Goal: Task Accomplishment & Management: Manage account settings

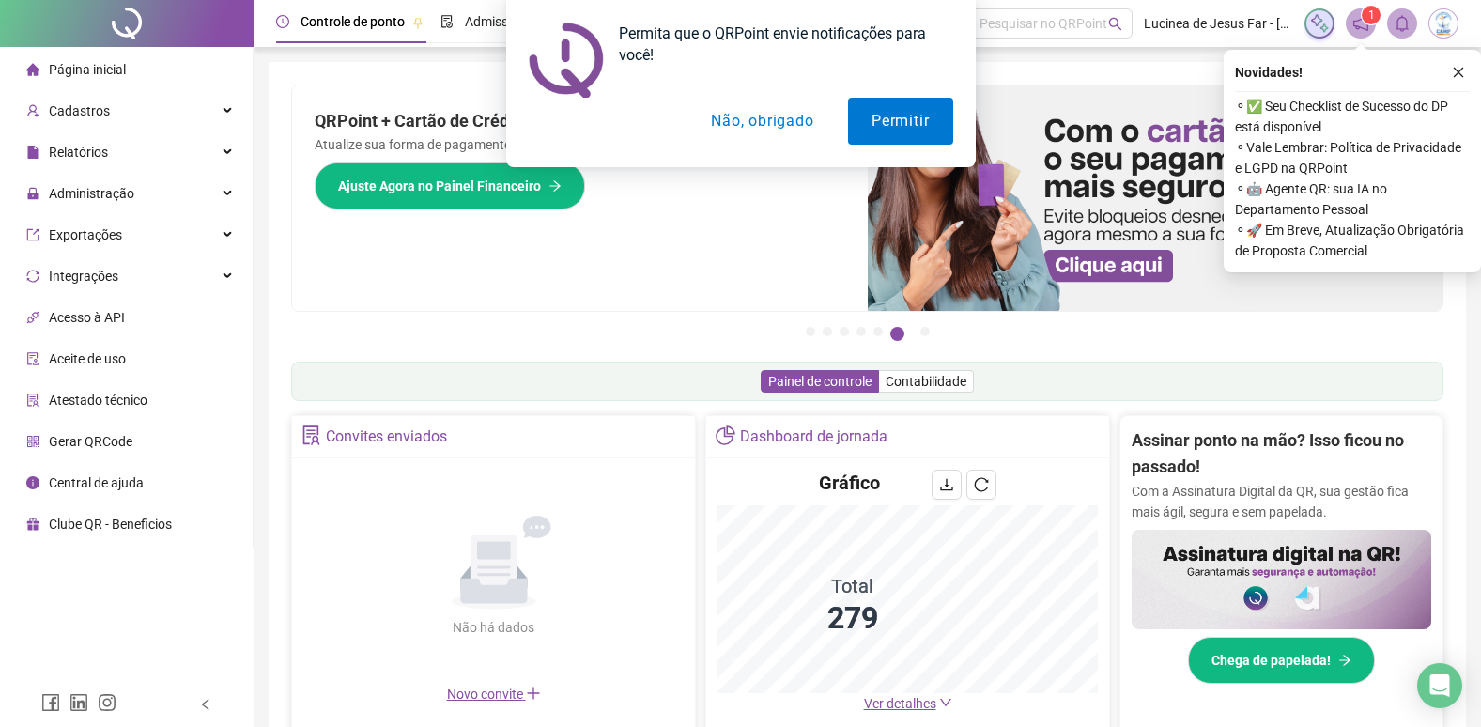
click at [756, 126] on button "Não, obrigado" at bounding box center [762, 121] width 149 height 47
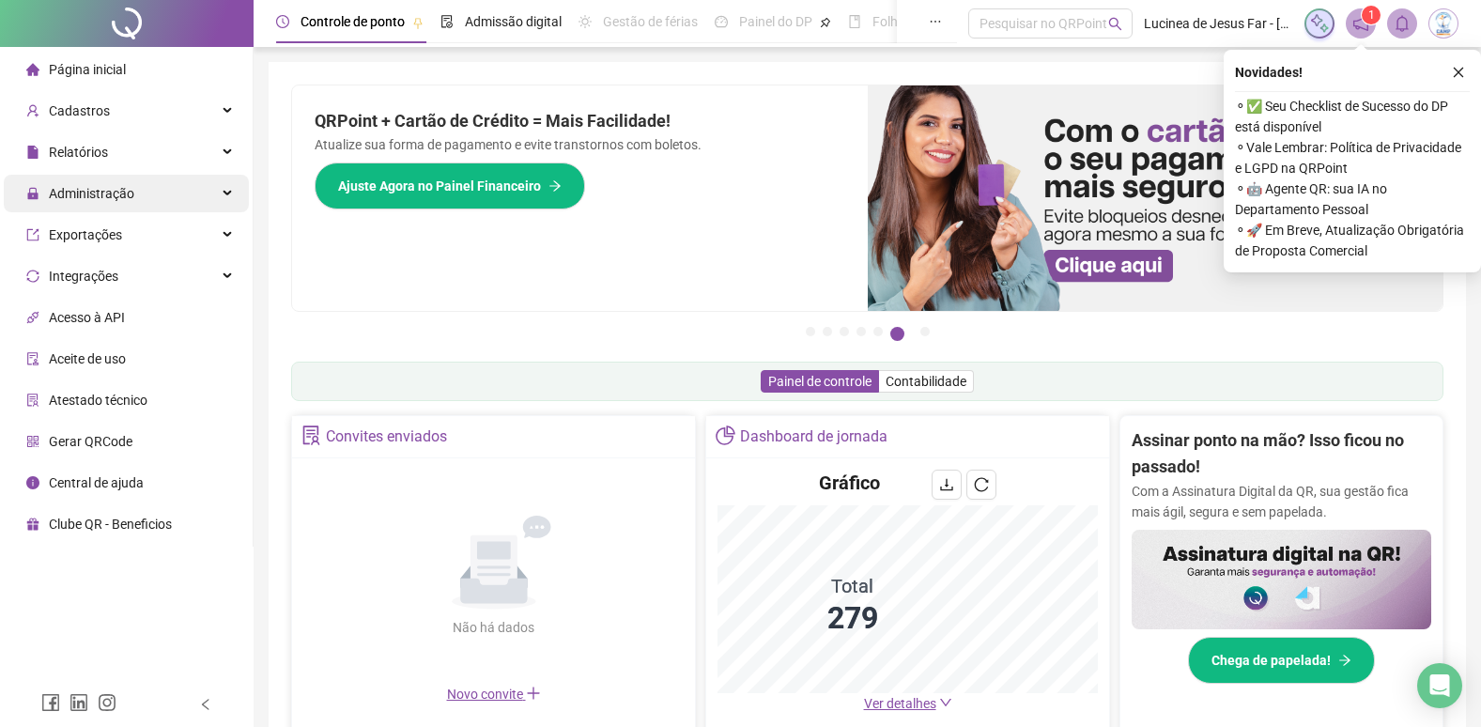
click at [229, 195] on div "Administração" at bounding box center [126, 194] width 245 height 38
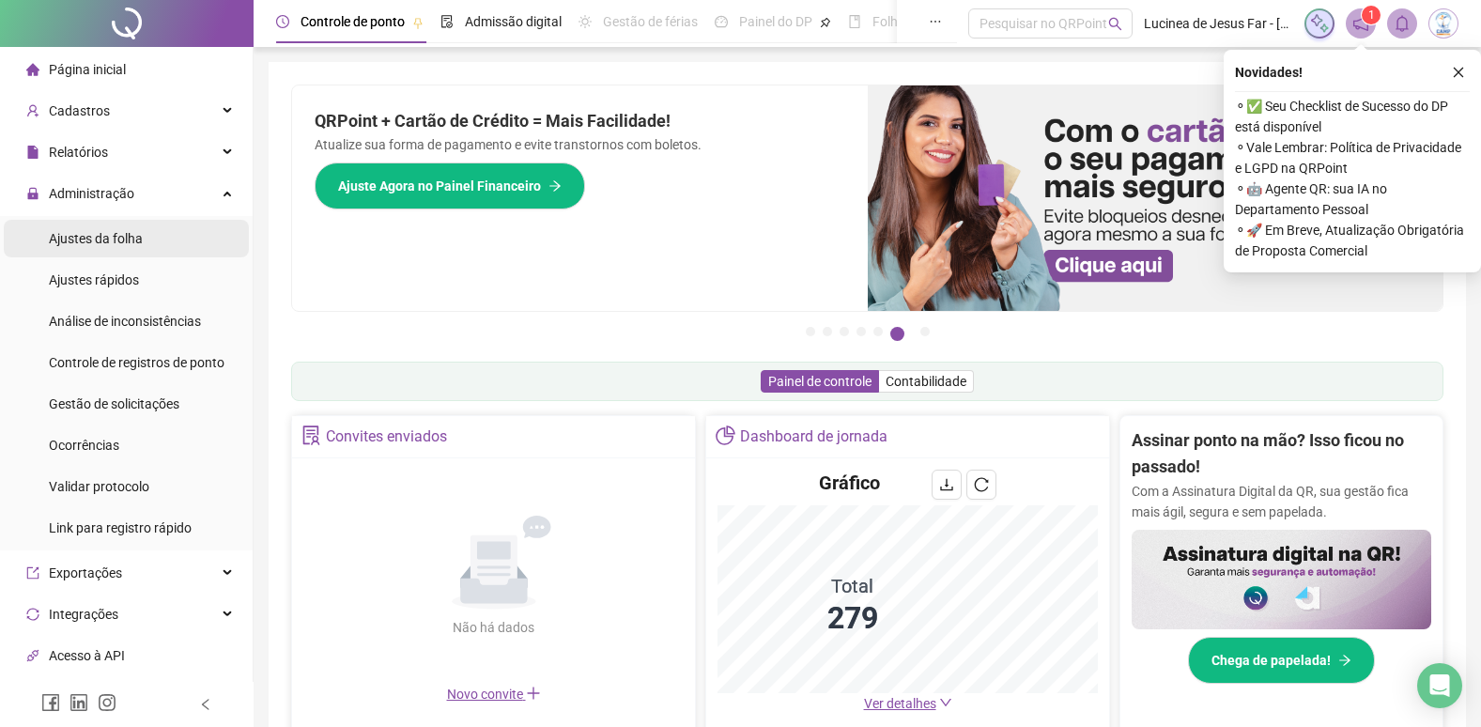
click at [93, 239] on span "Ajustes da folha" at bounding box center [96, 238] width 94 height 15
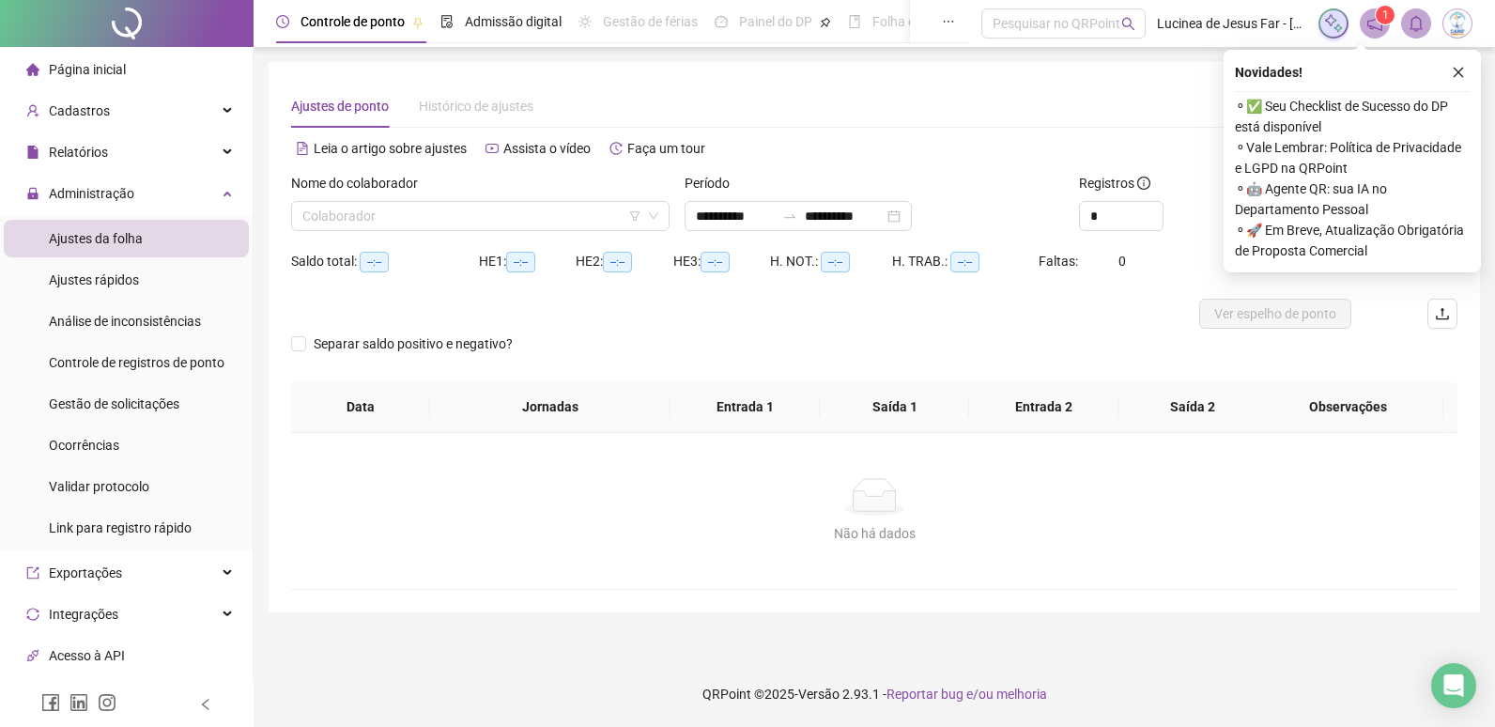
type input "**********"
click at [518, 218] on input "search" at bounding box center [471, 216] width 339 height 28
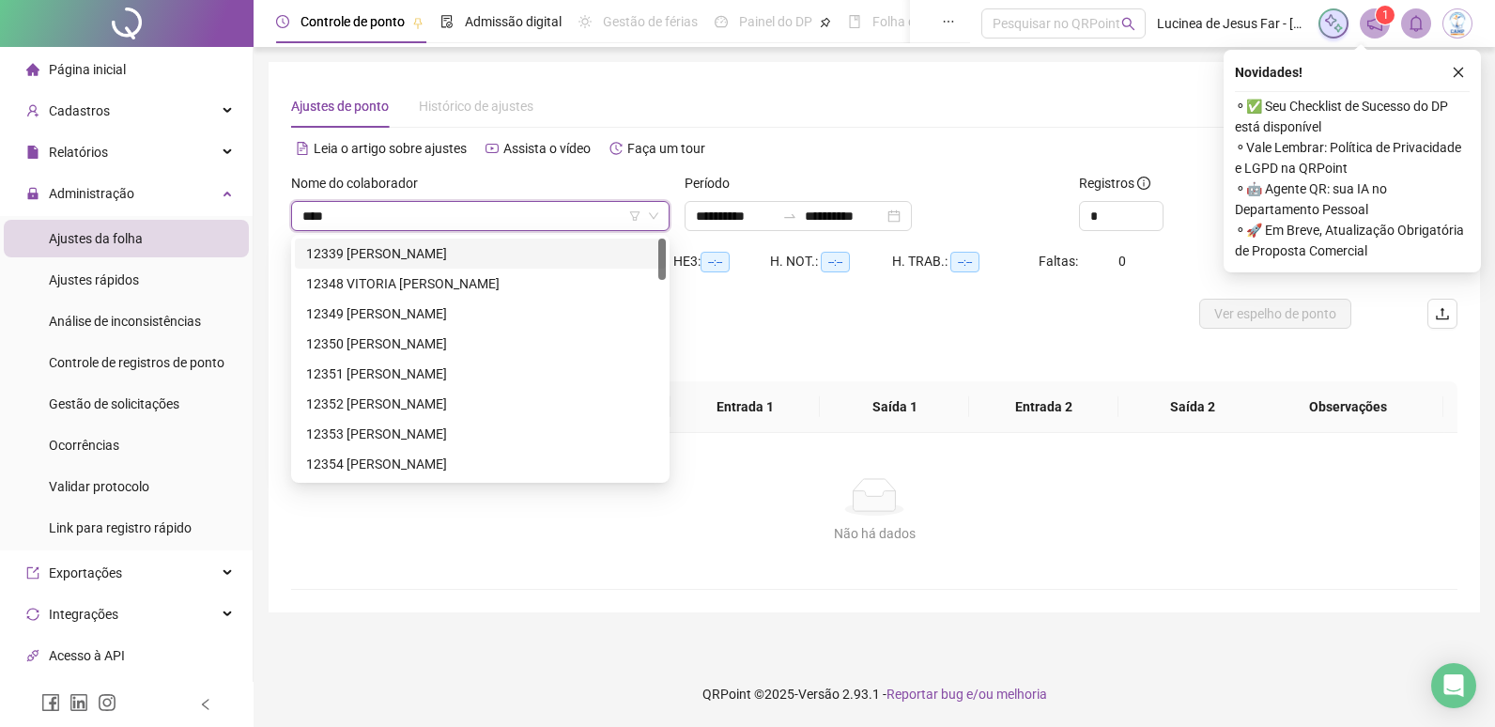
type input "*****"
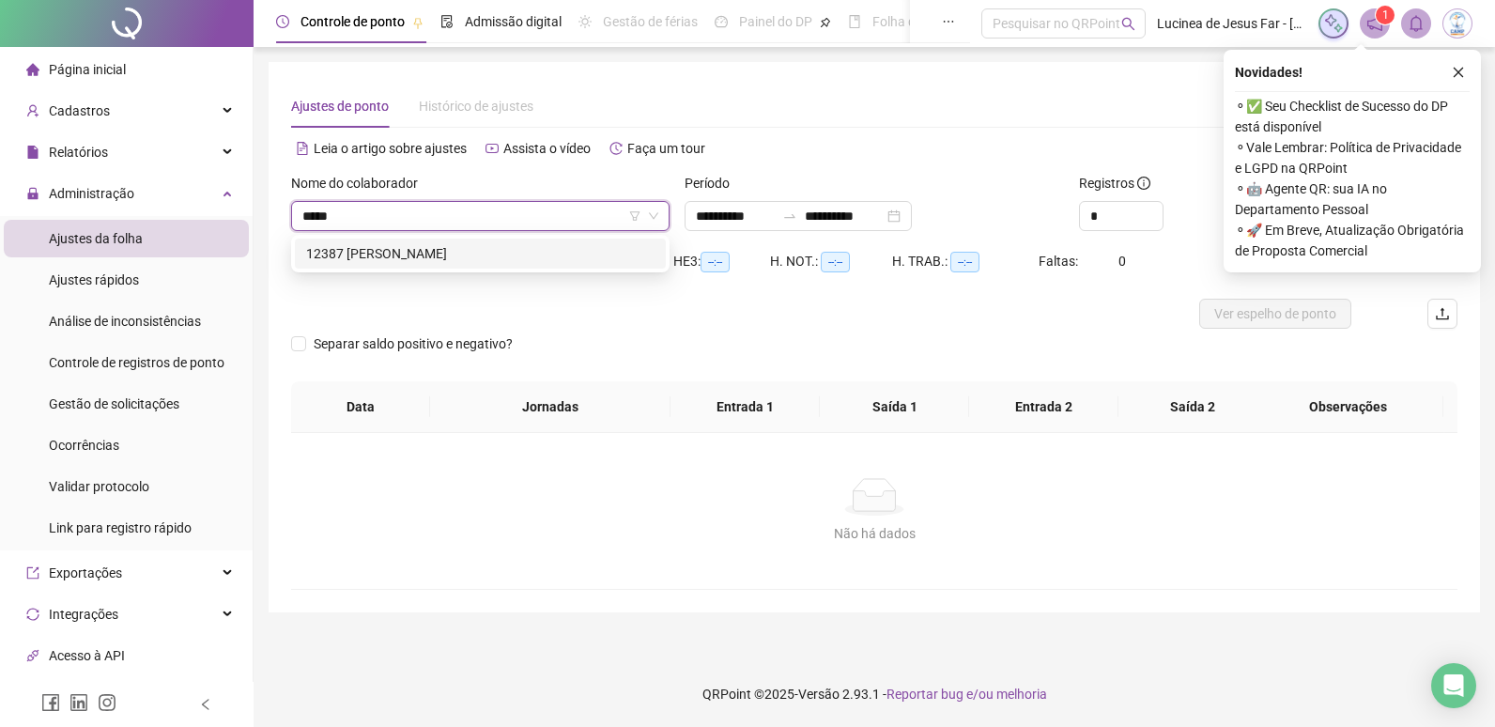
click at [514, 253] on div "12387 GABRIEL DIAS DOS SANTOS" at bounding box center [480, 253] width 348 height 21
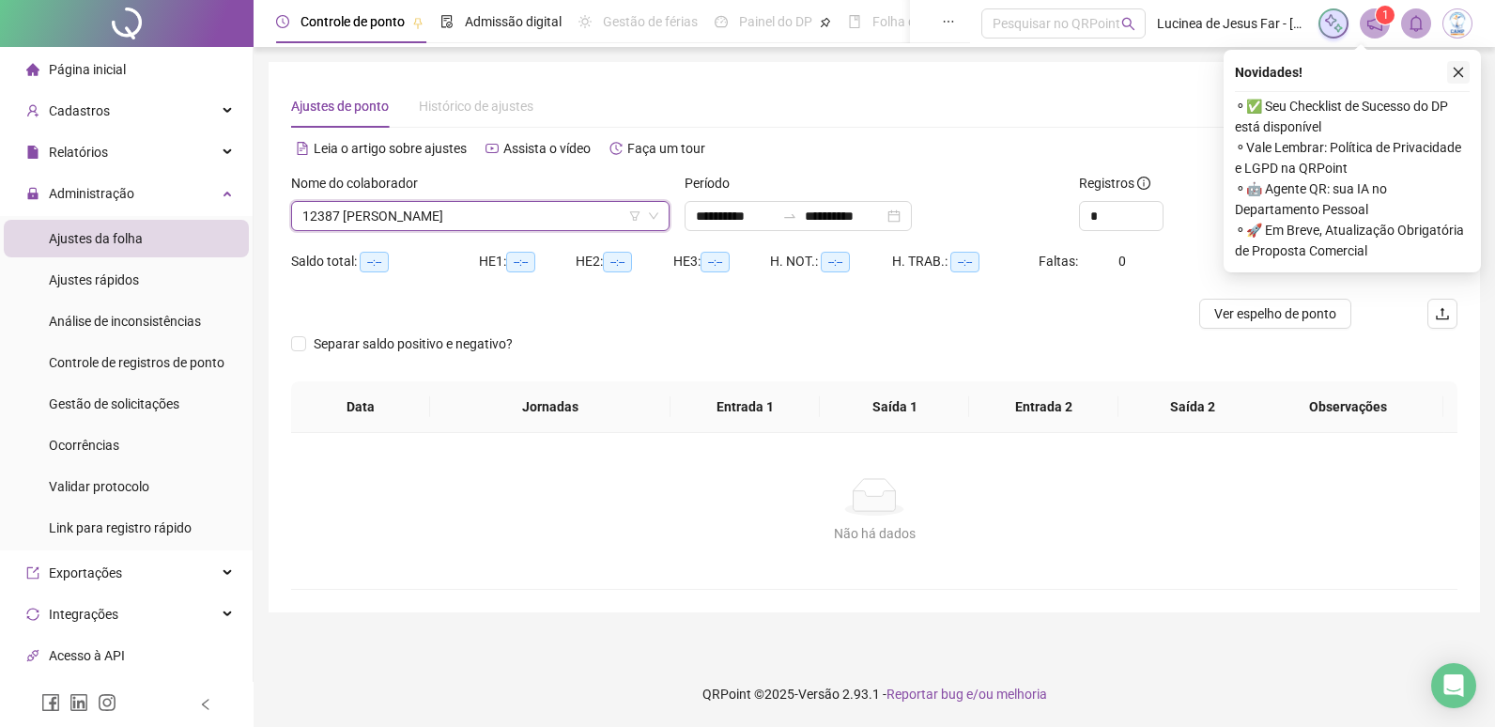
click at [1462, 68] on icon "close" at bounding box center [1458, 72] width 13 height 13
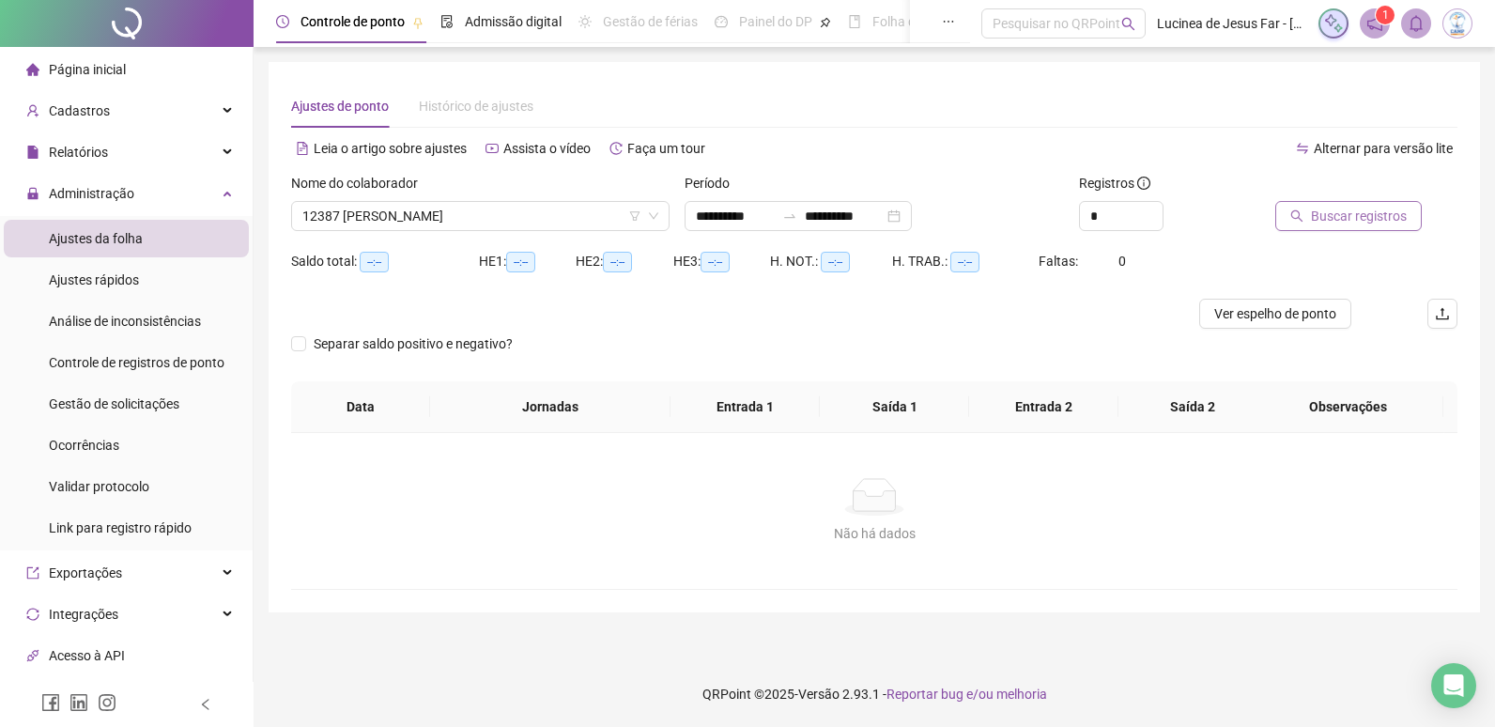
click at [1338, 215] on span "Buscar registros" at bounding box center [1359, 216] width 96 height 21
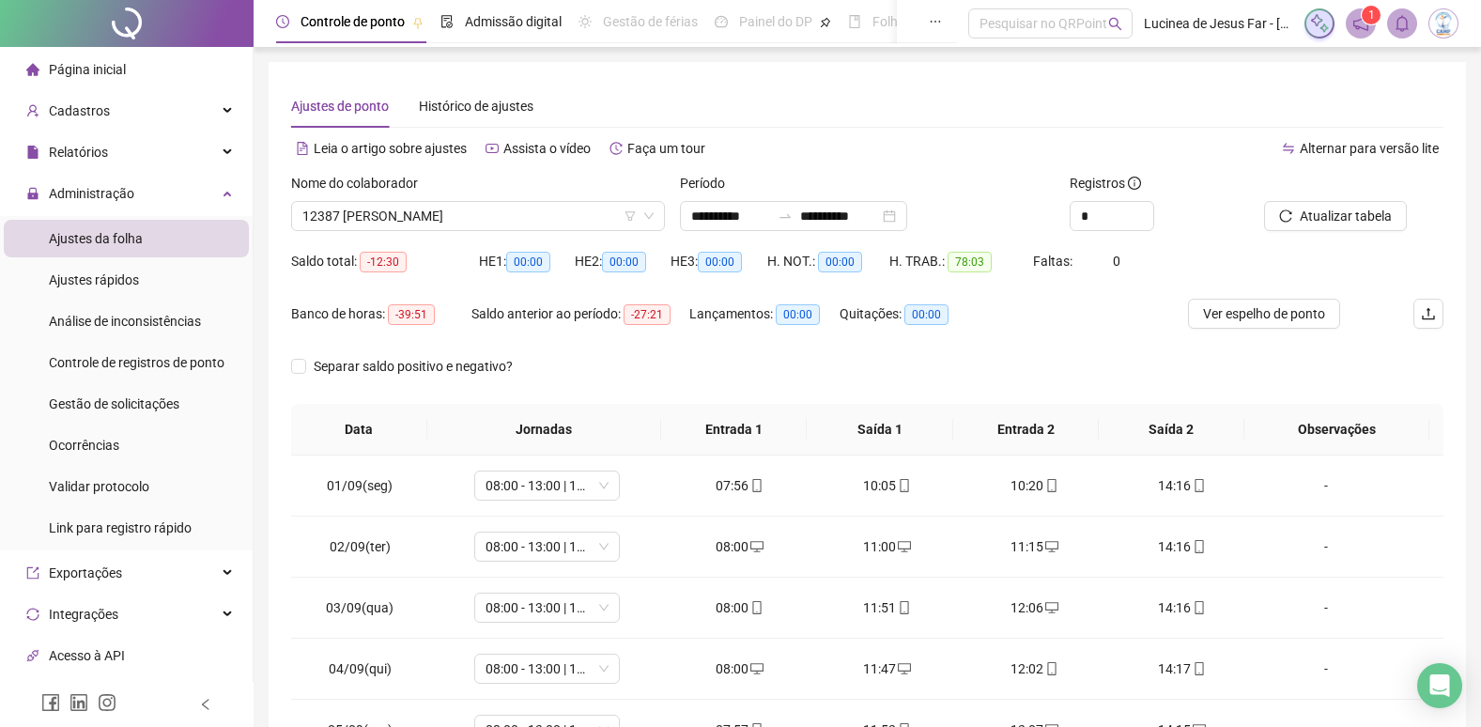
drag, startPoint x: 795, startPoint y: 211, endPoint x: 786, endPoint y: 239, distance: 28.5
click at [795, 215] on div at bounding box center [785, 216] width 30 height 15
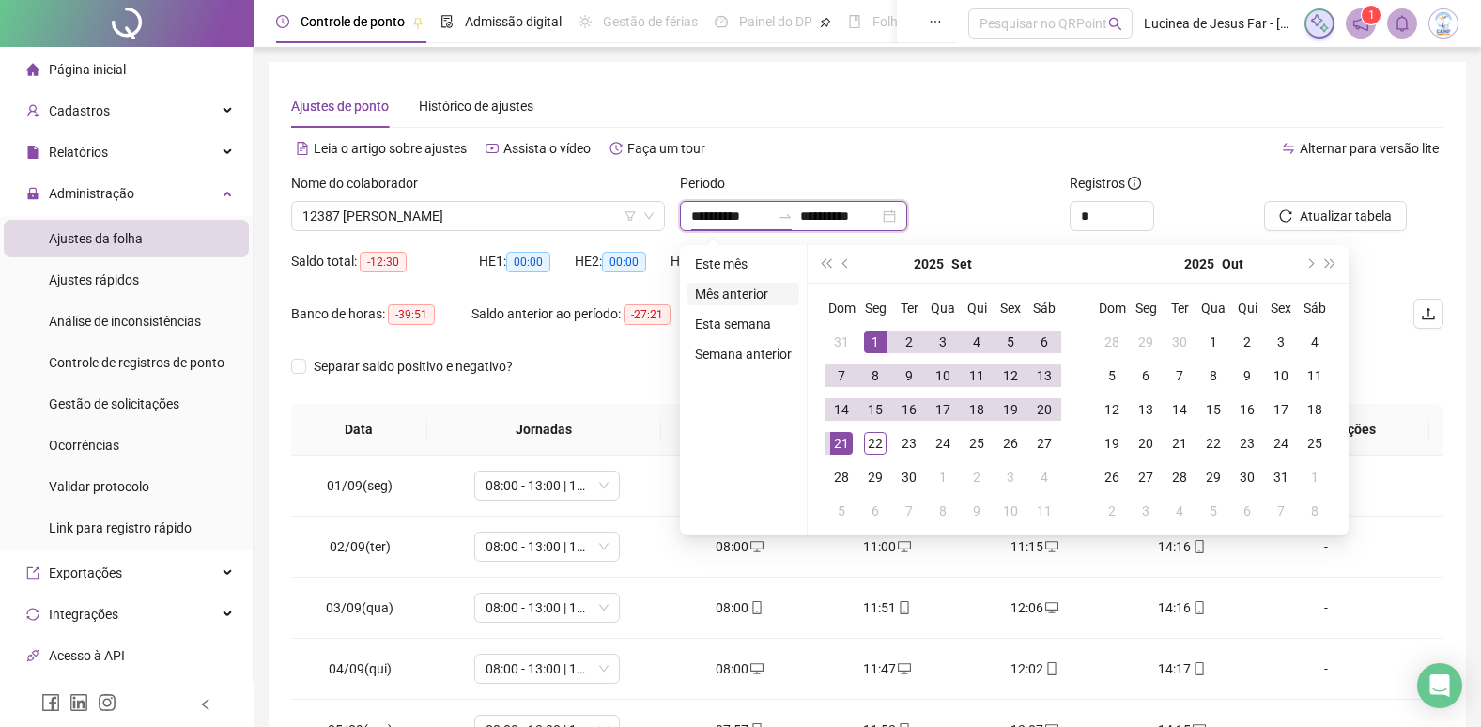
type input "**********"
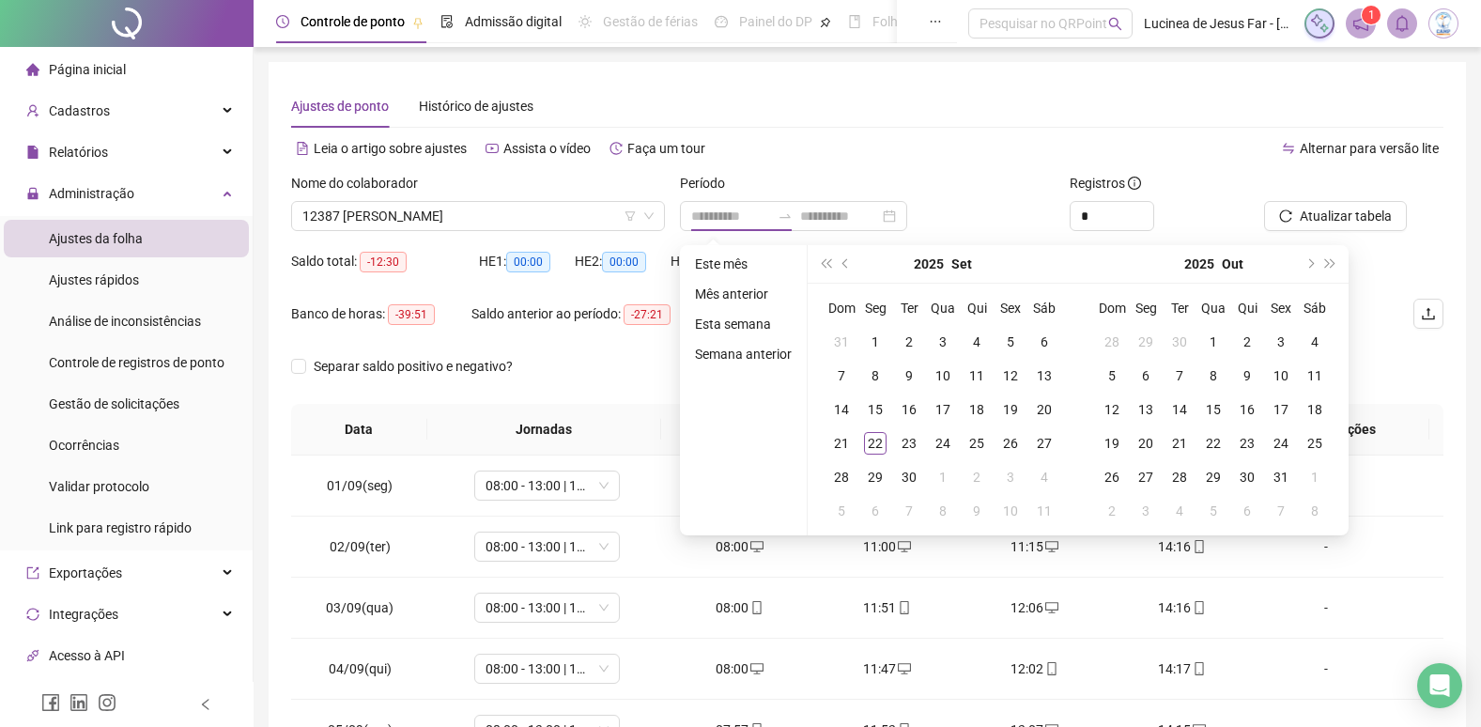
drag, startPoint x: 751, startPoint y: 295, endPoint x: 987, endPoint y: 229, distance: 244.8
click at [752, 297] on li "Mês anterior" at bounding box center [744, 294] width 112 height 23
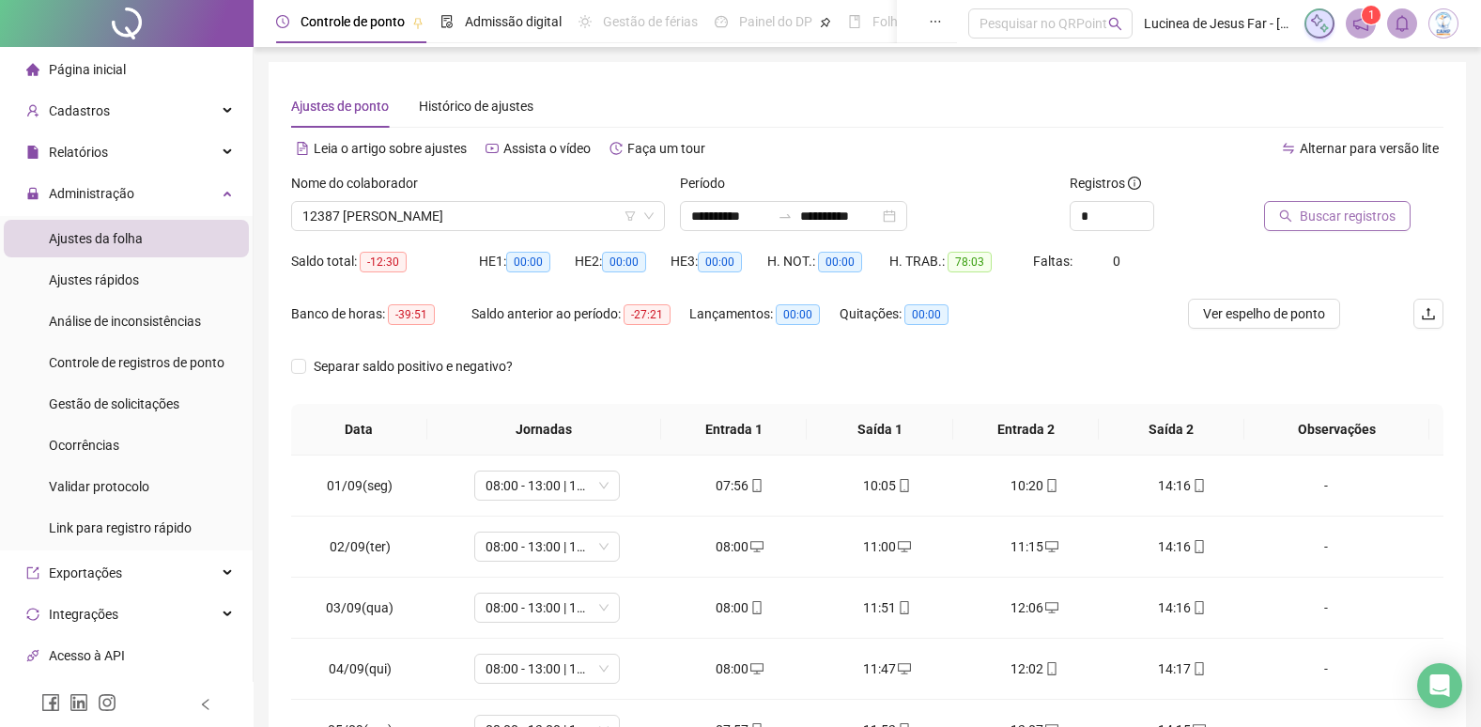
click at [1346, 219] on span "Buscar registros" at bounding box center [1348, 216] width 96 height 21
drag, startPoint x: 1351, startPoint y: 209, endPoint x: 1233, endPoint y: 236, distance: 120.3
click at [1351, 214] on span "Atualizar tabela" at bounding box center [1346, 216] width 92 height 21
click at [1374, 147] on span "Alternar para versão lite" at bounding box center [1369, 148] width 139 height 15
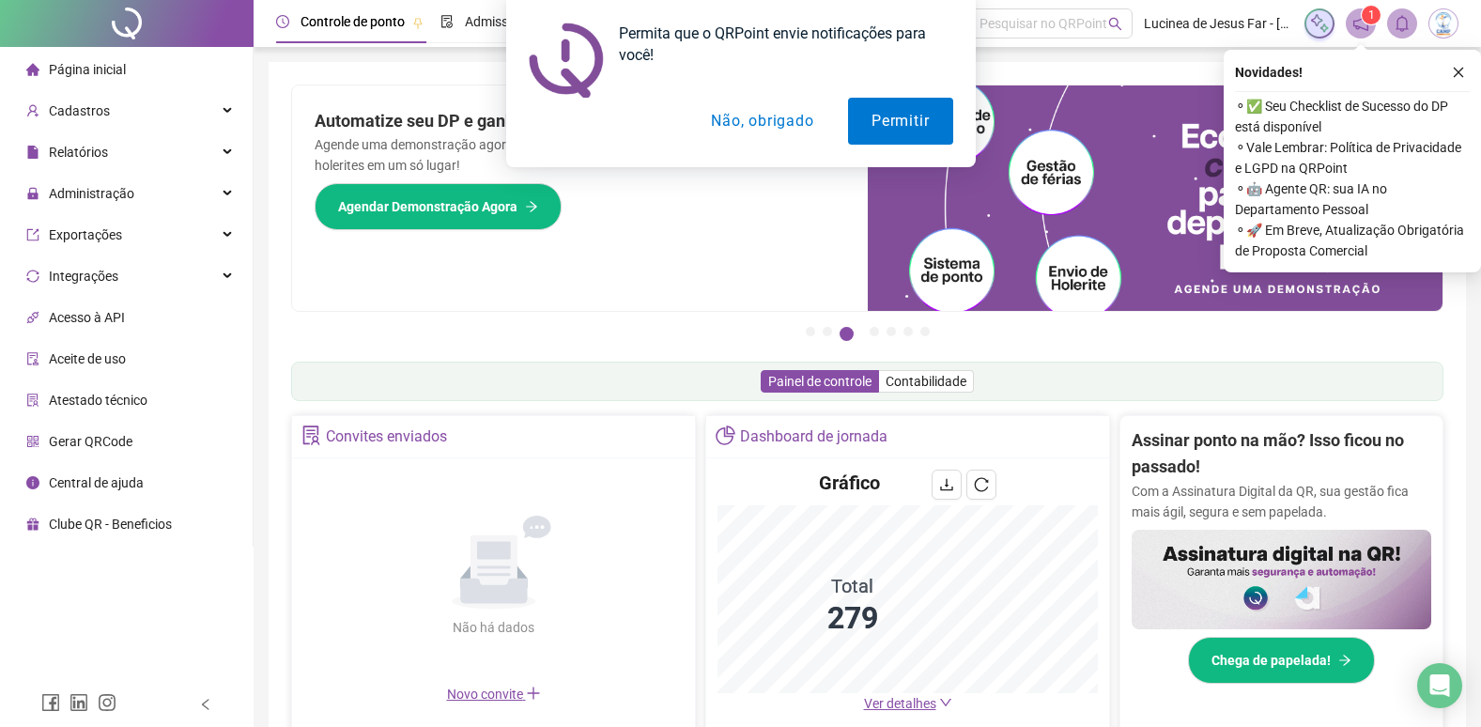
click at [771, 122] on button "Não, obrigado" at bounding box center [762, 121] width 149 height 47
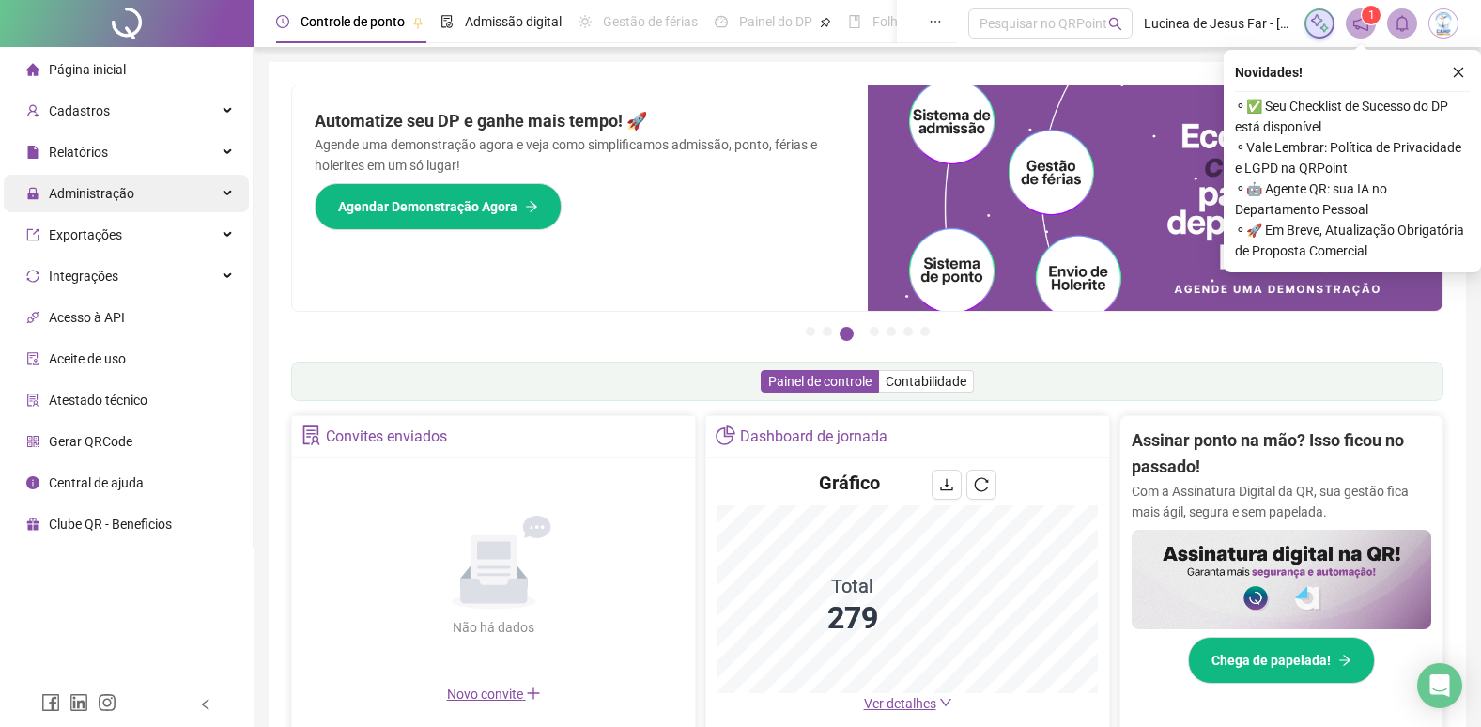
click at [227, 193] on icon at bounding box center [228, 193] width 9 height 0
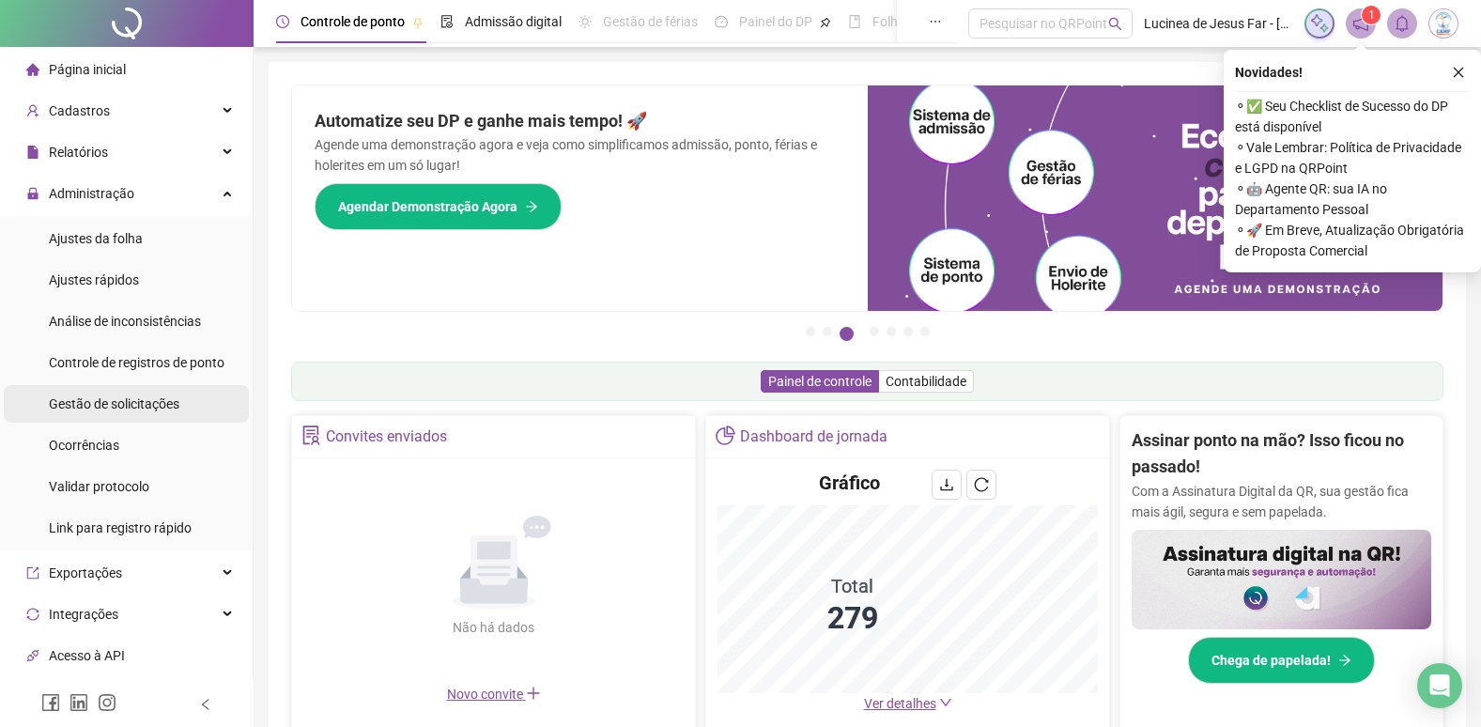
click at [132, 410] on span "Gestão de solicitações" at bounding box center [114, 403] width 131 height 15
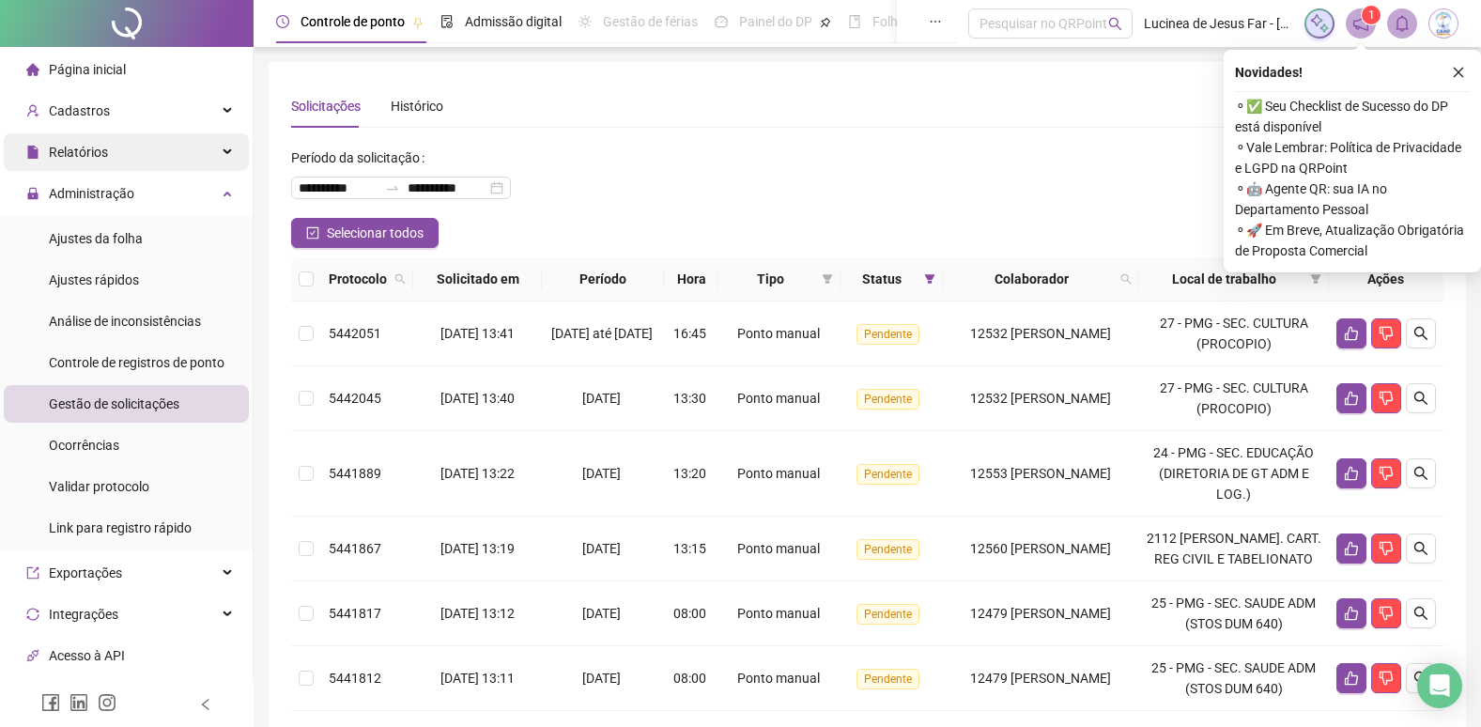
click at [216, 152] on div "Relatórios" at bounding box center [126, 152] width 245 height 38
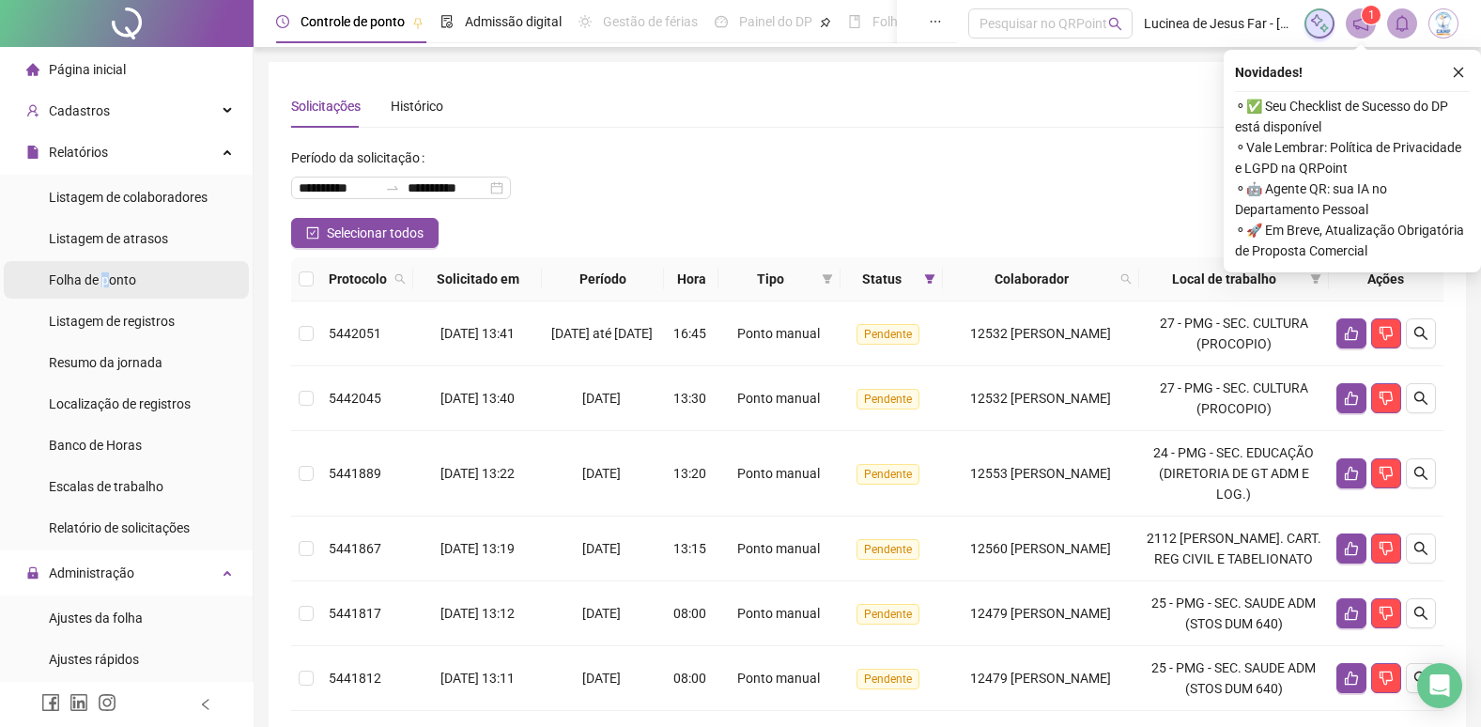
click at [108, 282] on span "Folha de ponto" at bounding box center [92, 279] width 87 height 15
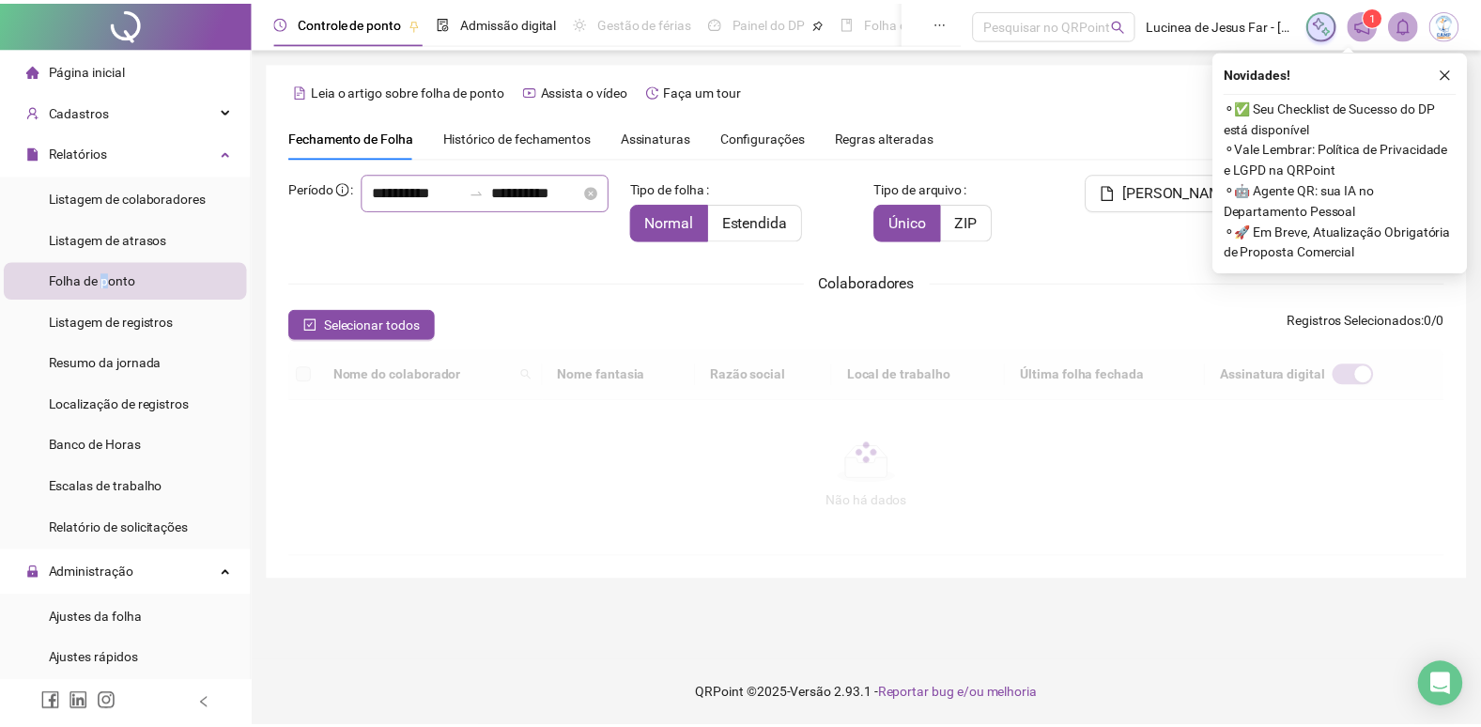
scroll to position [22, 0]
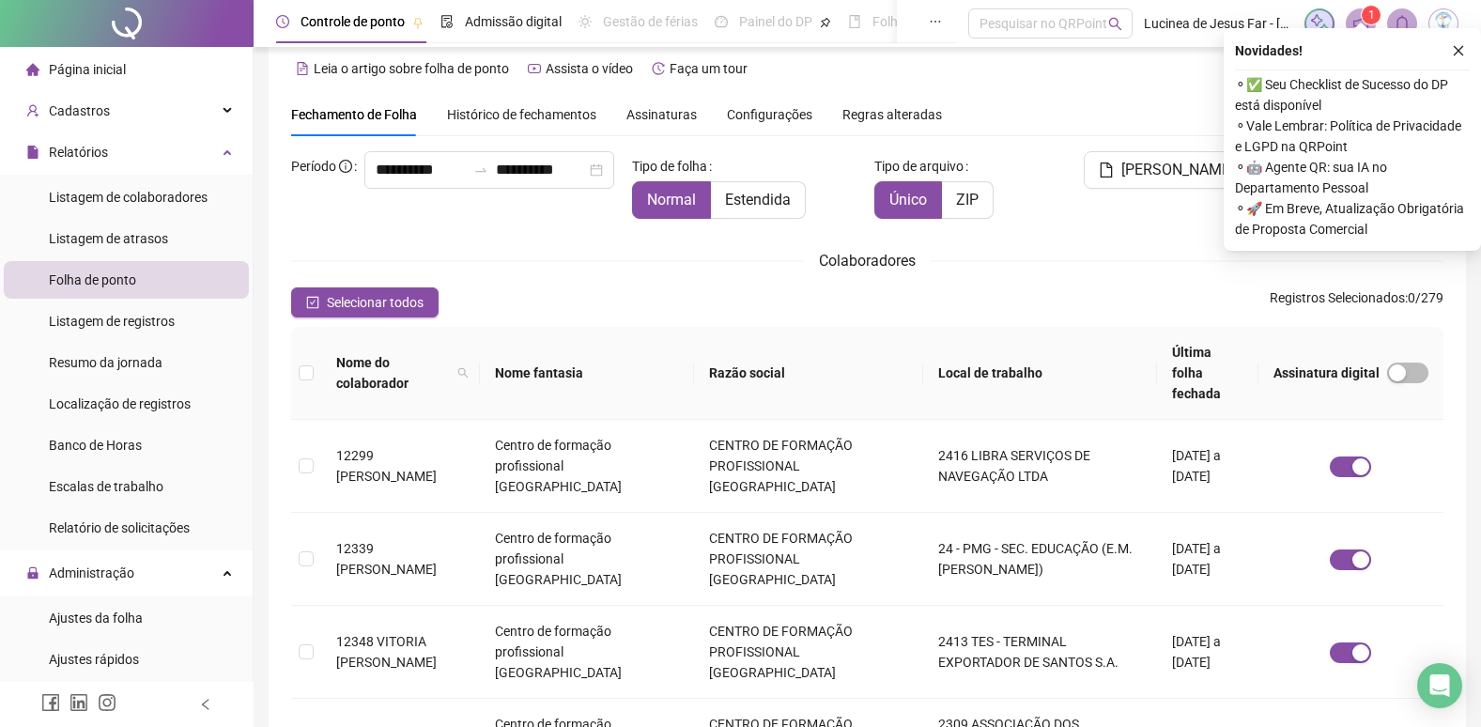
click at [627, 116] on span "Assinaturas" at bounding box center [662, 114] width 70 height 13
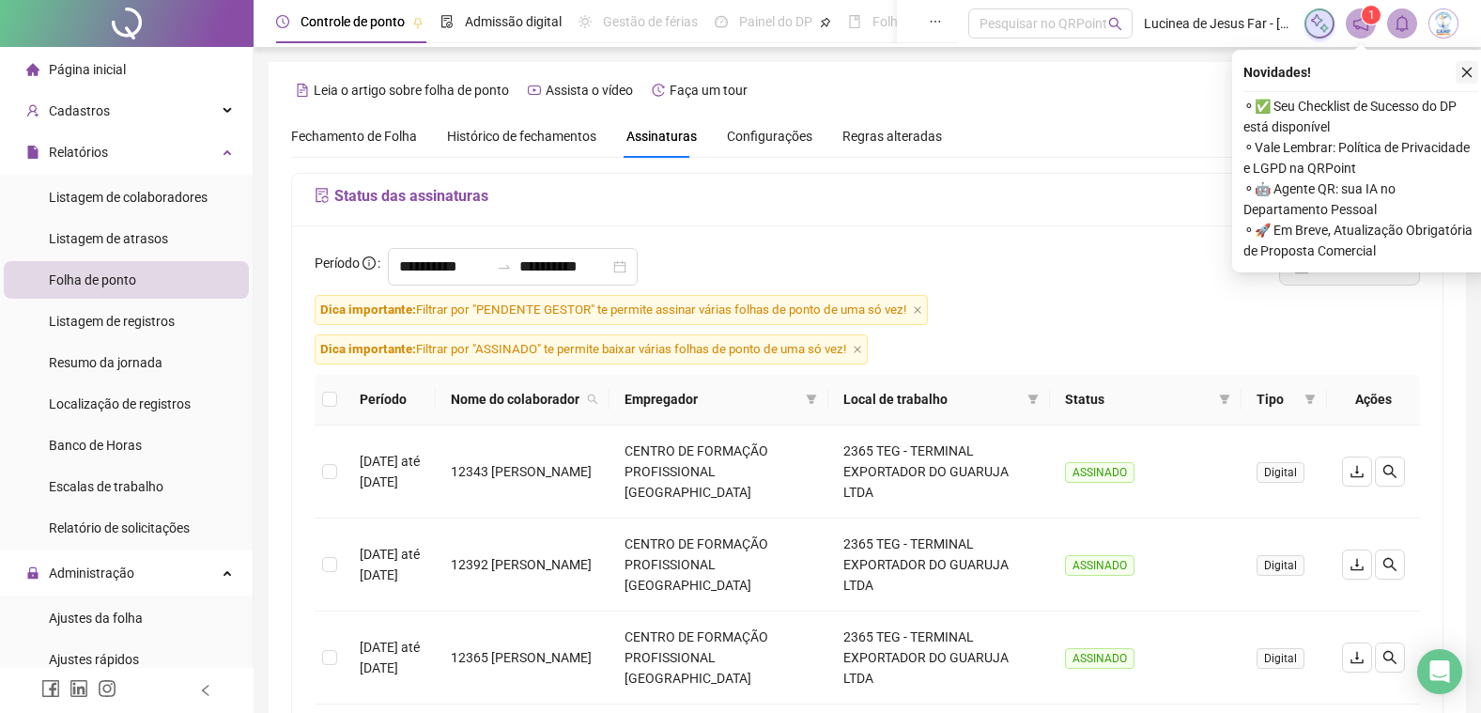
click at [1472, 65] on button "button" at bounding box center [1467, 72] width 23 height 23
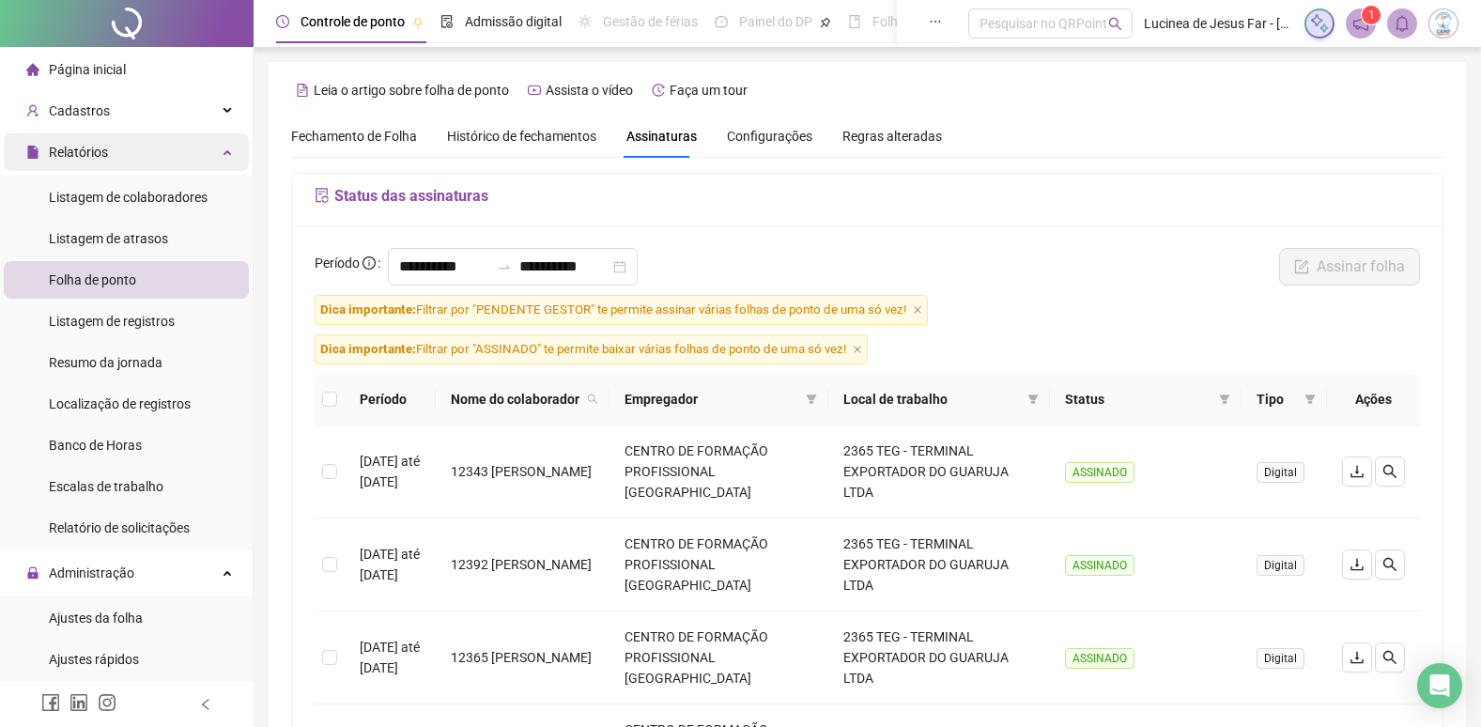
click at [224, 150] on icon at bounding box center [228, 150] width 9 height 0
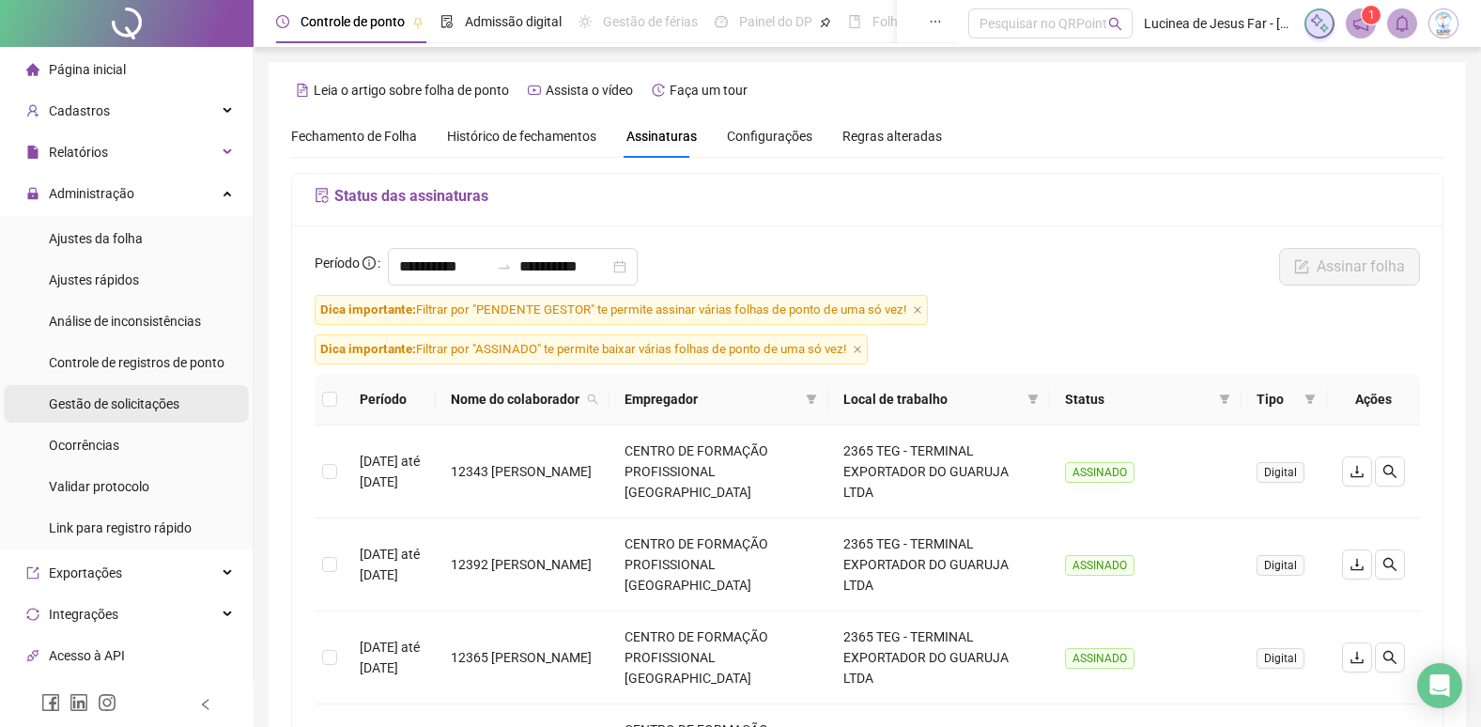
click at [147, 406] on span "Gestão de solicitações" at bounding box center [114, 403] width 131 height 15
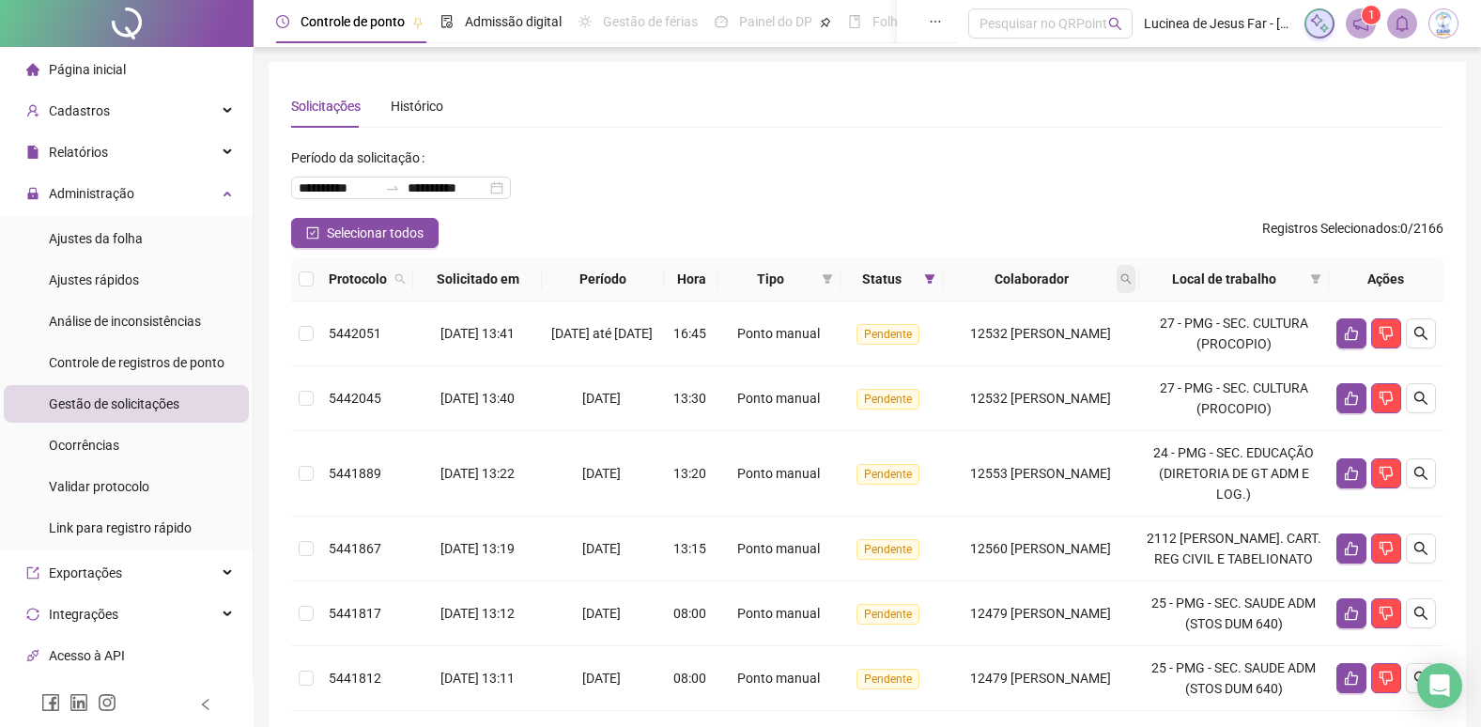
click at [1132, 278] on icon "search" at bounding box center [1126, 278] width 11 height 11
type input "*****"
click at [1033, 345] on span "Buscar" at bounding box center [1027, 353] width 41 height 21
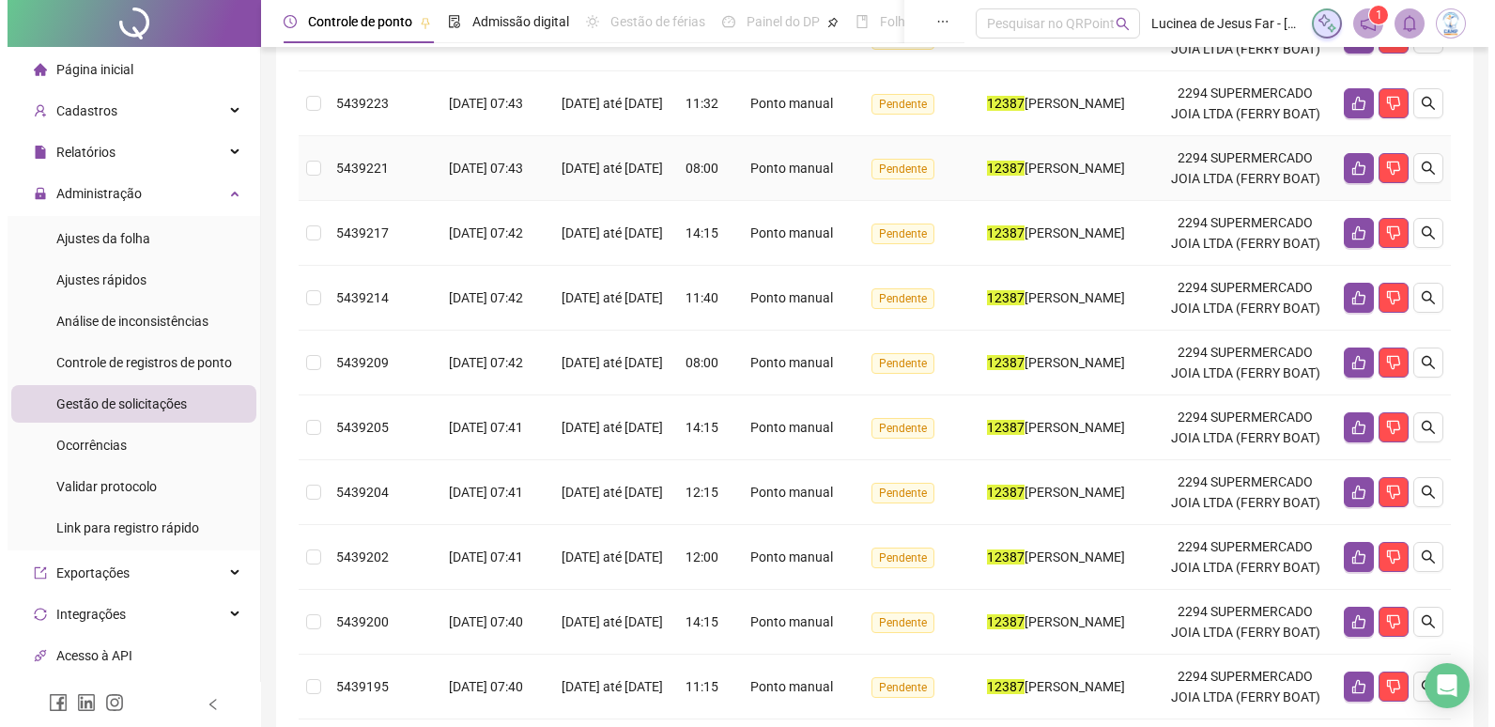
scroll to position [132, 0]
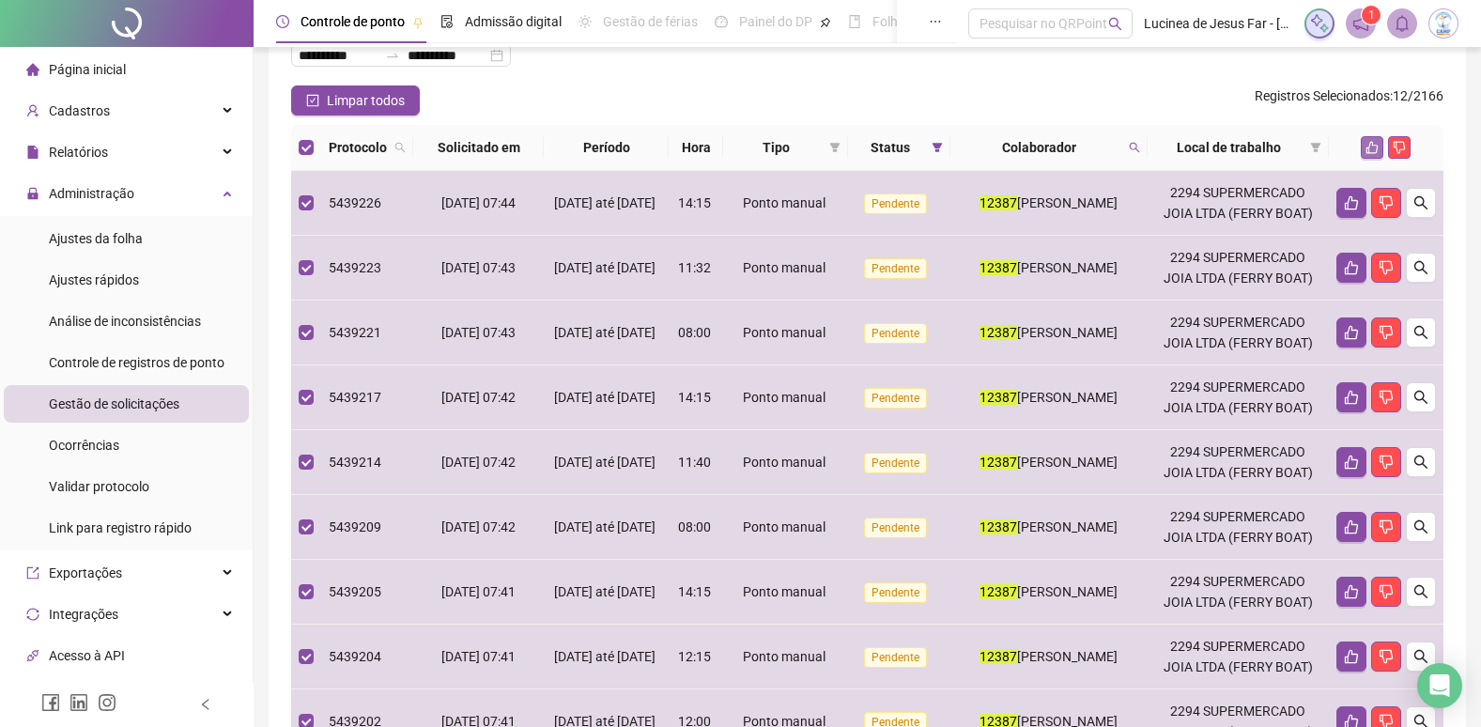
click at [1372, 147] on icon "like" at bounding box center [1372, 147] width 13 height 13
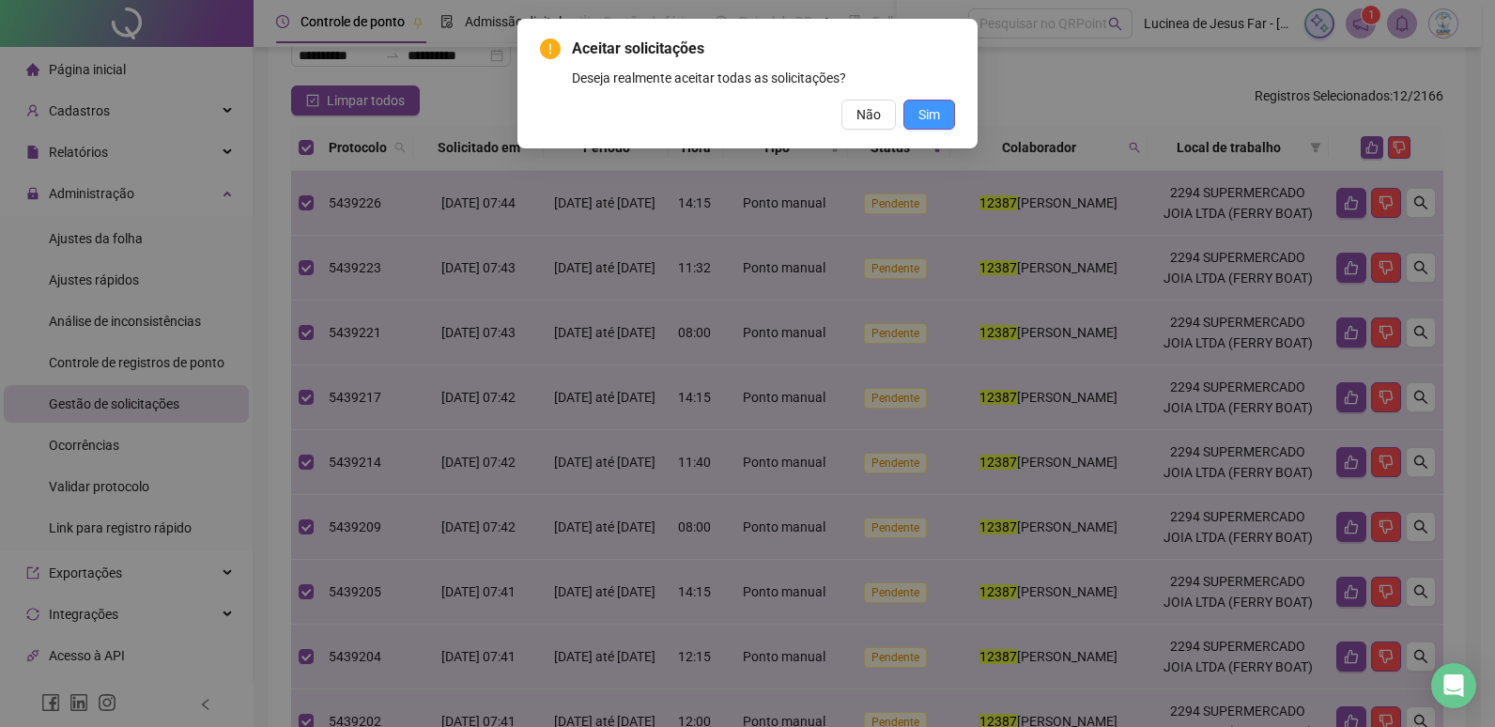
click at [942, 120] on button "Sim" at bounding box center [930, 115] width 52 height 30
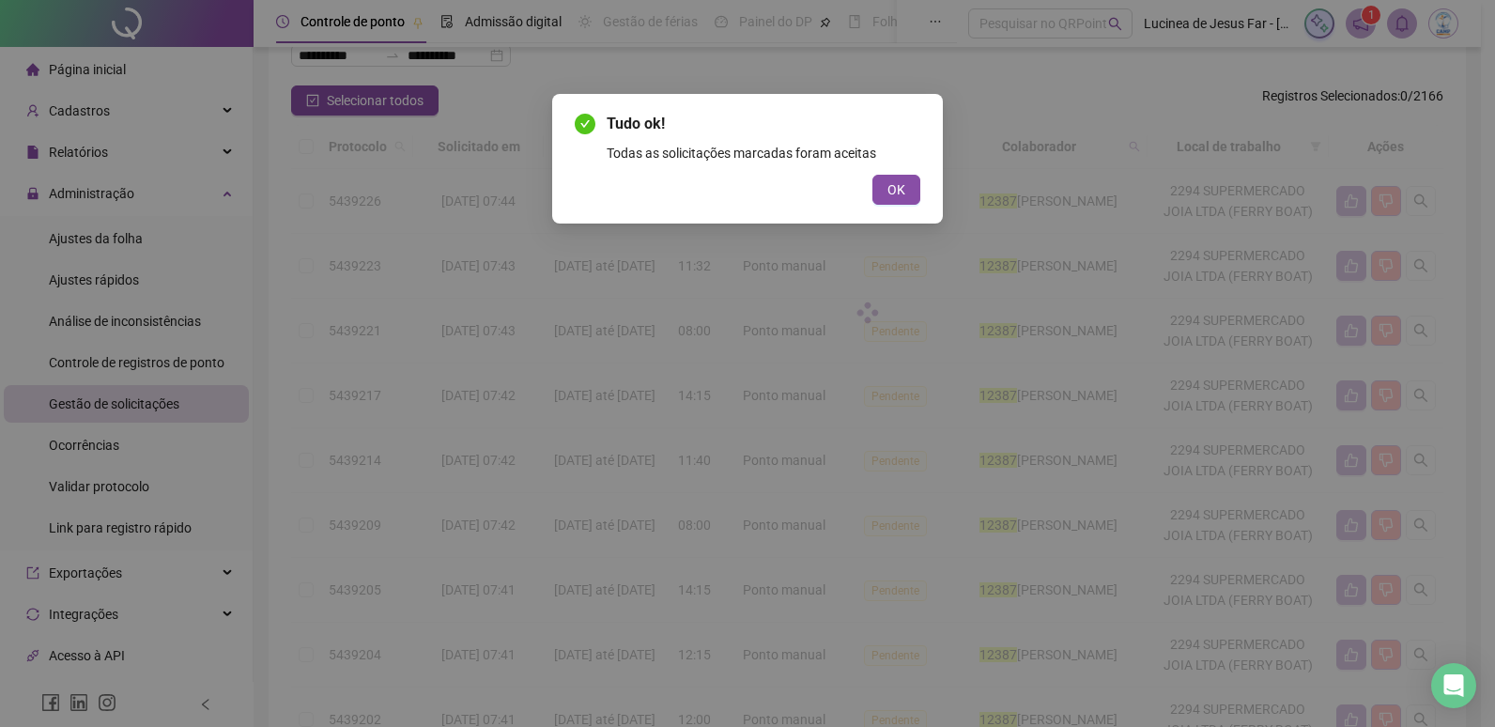
scroll to position [54, 0]
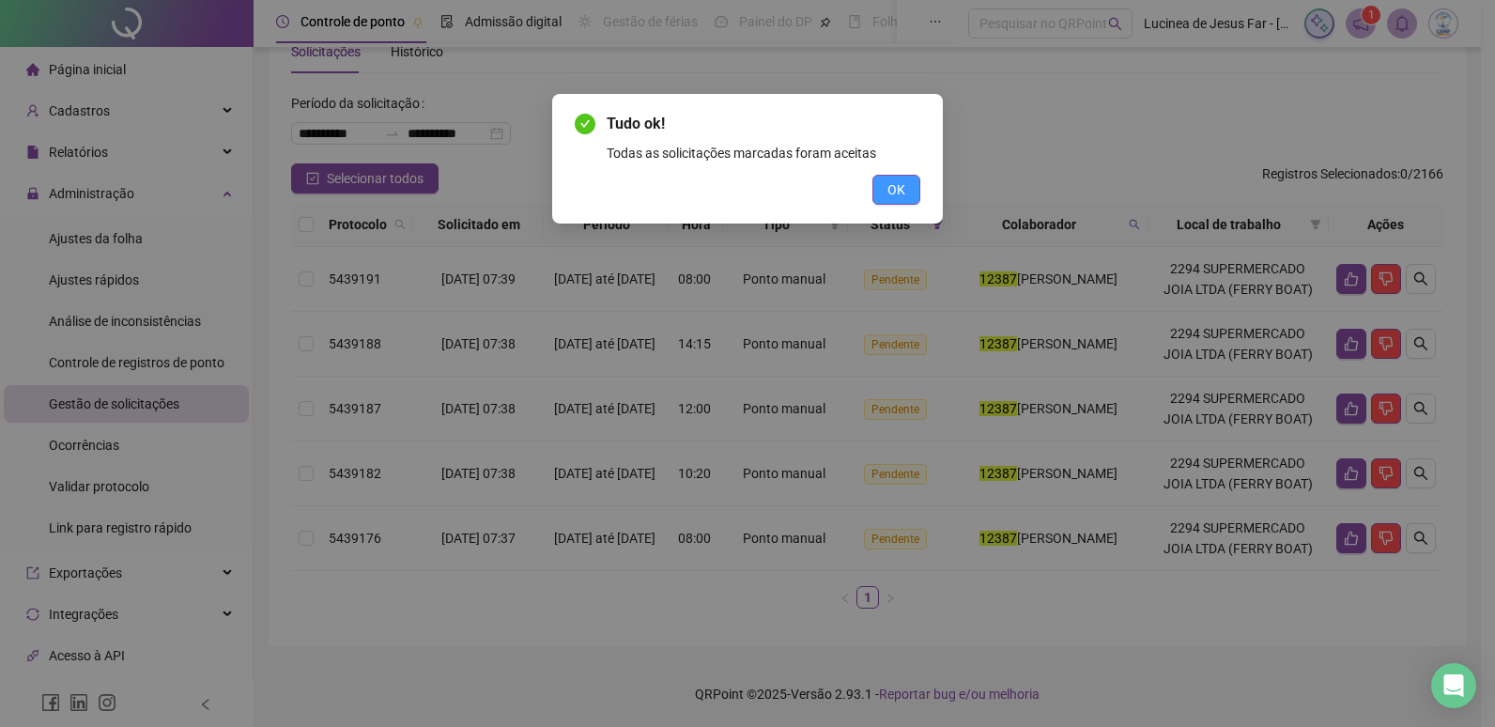
click at [899, 190] on span "OK" at bounding box center [897, 189] width 18 height 21
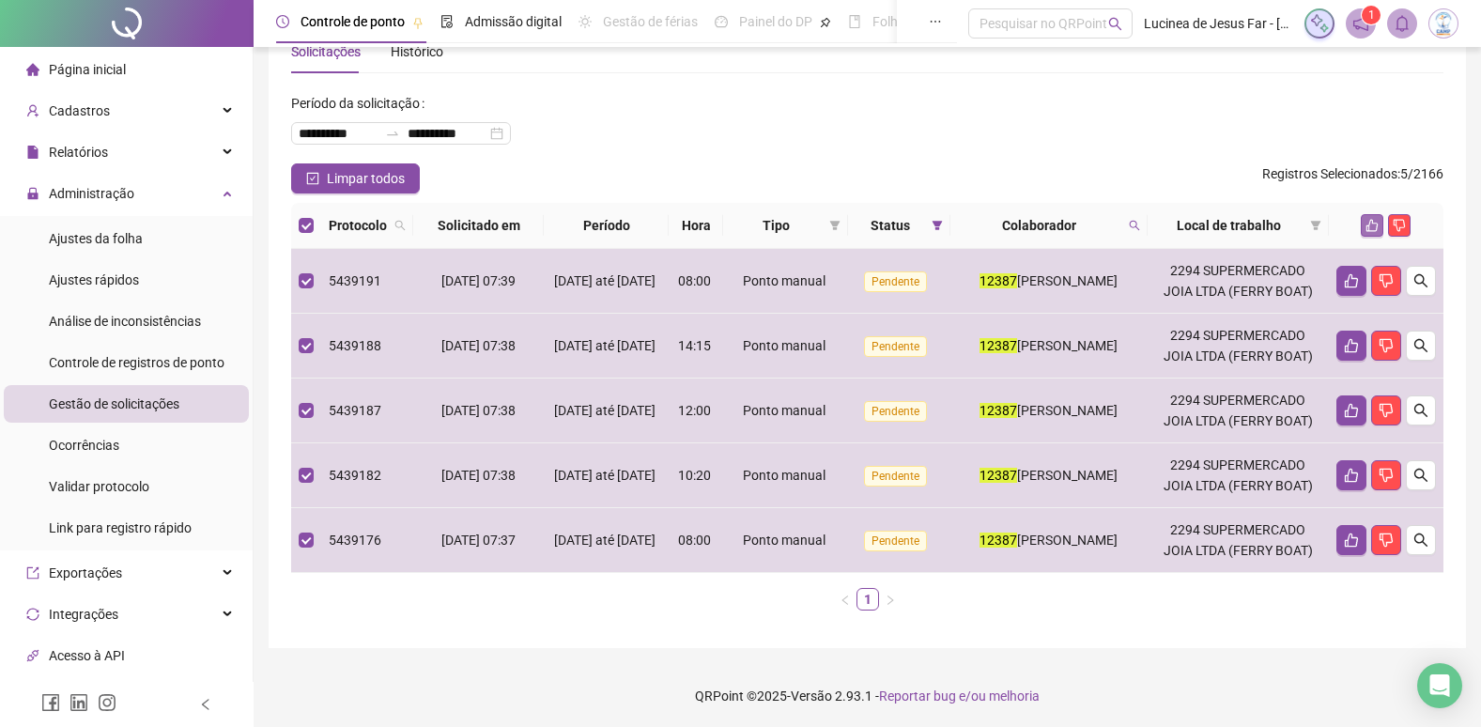
click at [1366, 222] on icon "like" at bounding box center [1372, 225] width 13 height 13
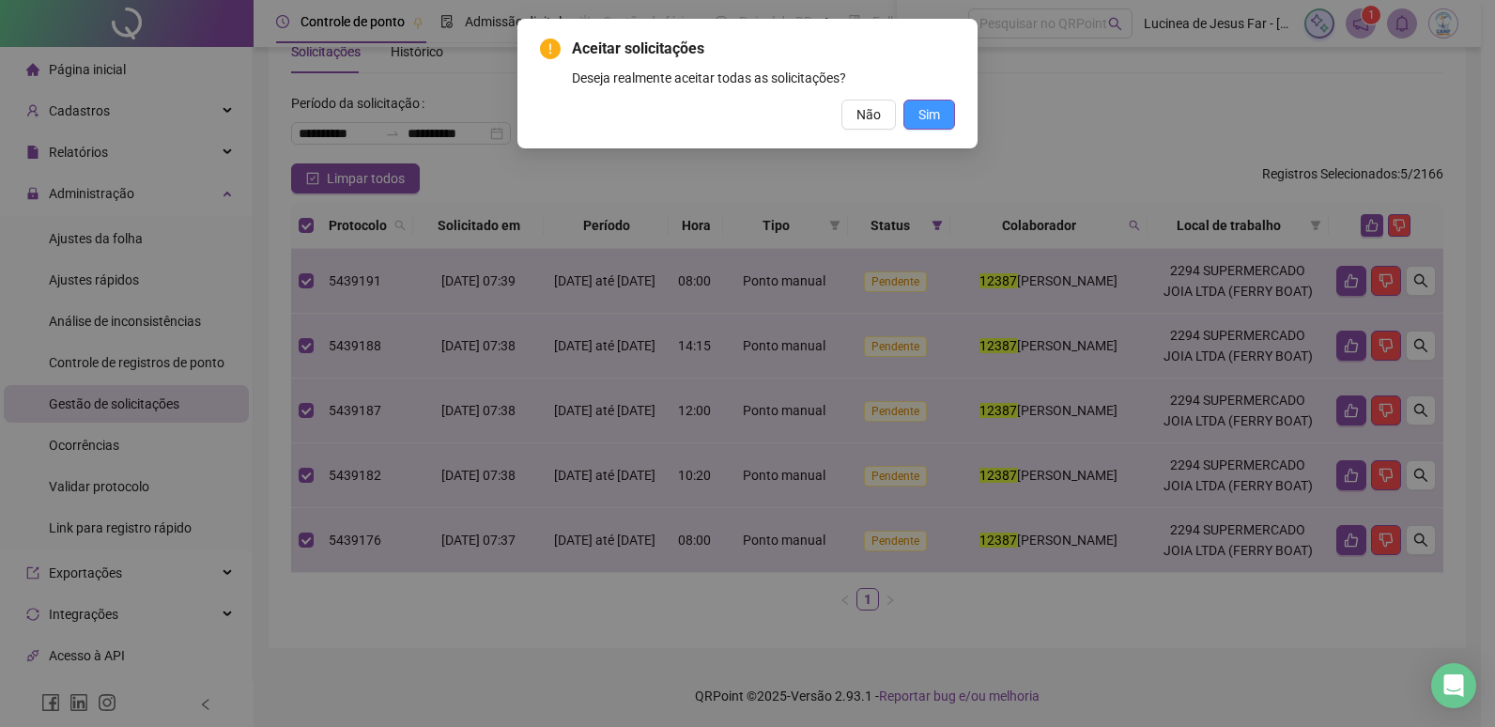
click at [927, 120] on span "Sim" at bounding box center [930, 114] width 22 height 21
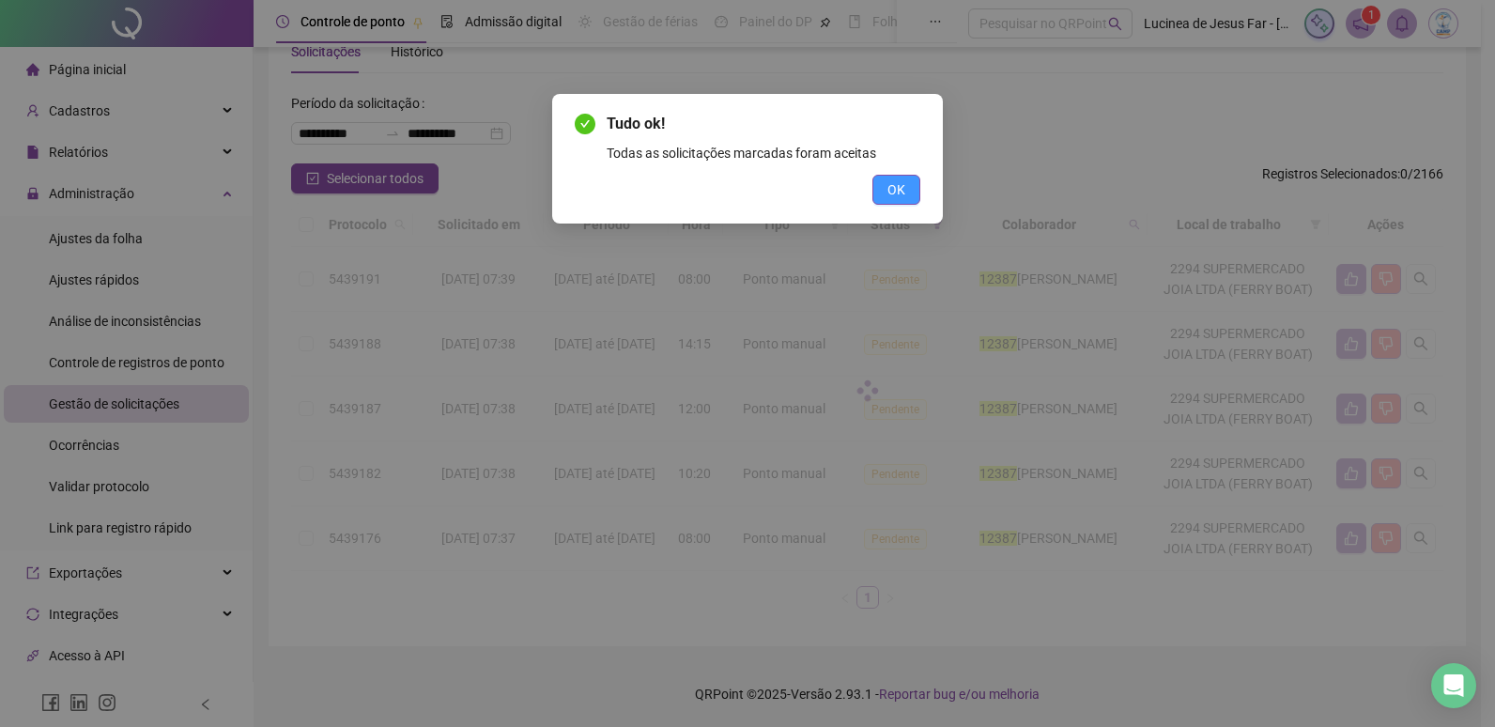
scroll to position [0, 0]
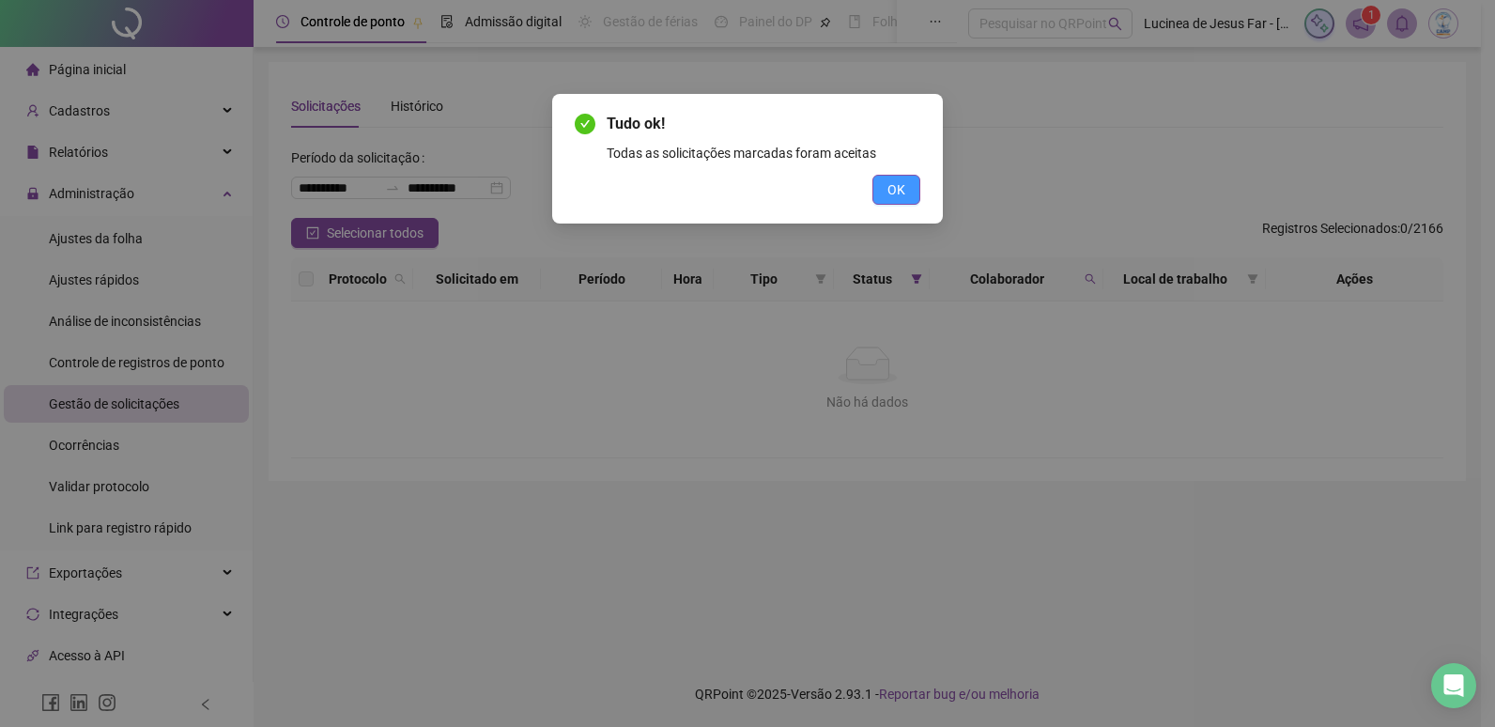
click at [899, 194] on span "OK" at bounding box center [897, 189] width 18 height 21
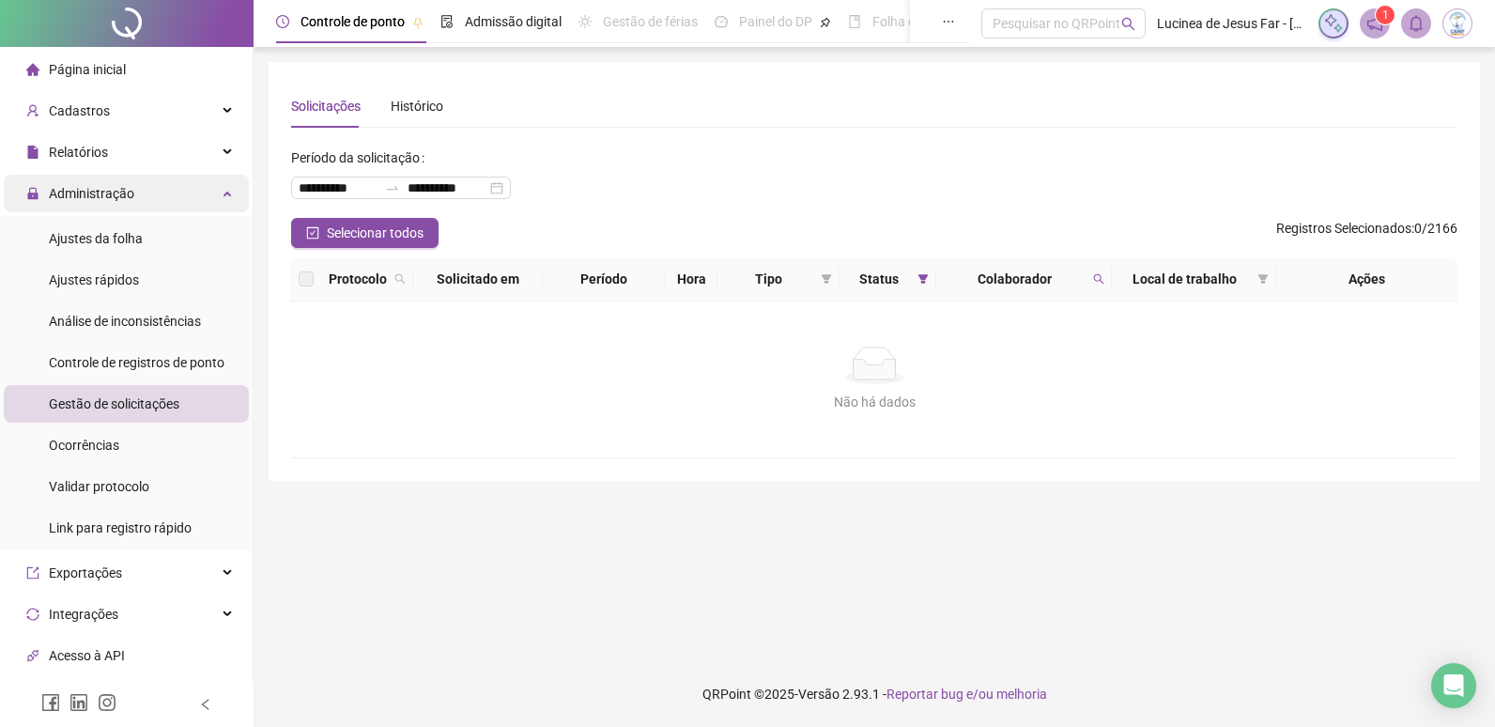
click at [217, 202] on div "Administração" at bounding box center [126, 194] width 245 height 38
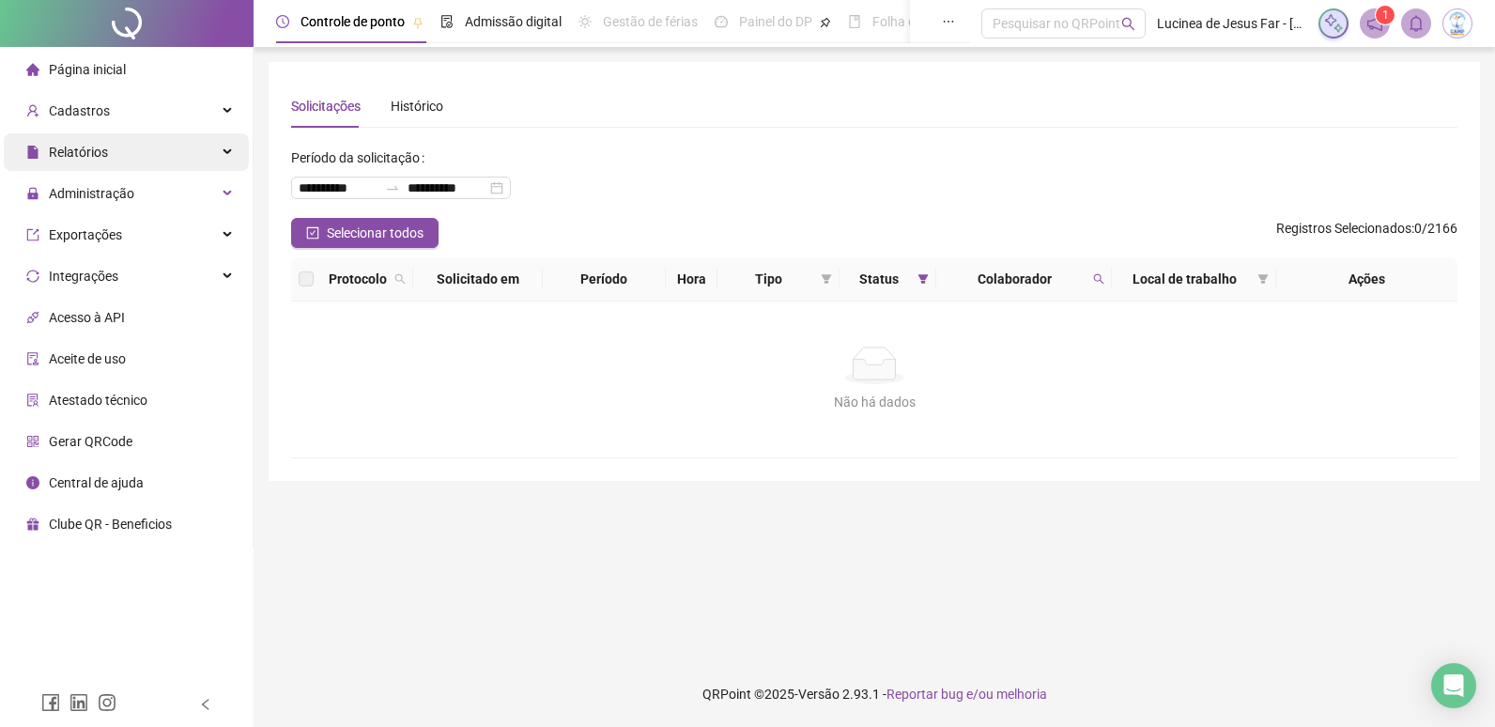
click at [228, 152] on icon at bounding box center [228, 152] width 9 height 0
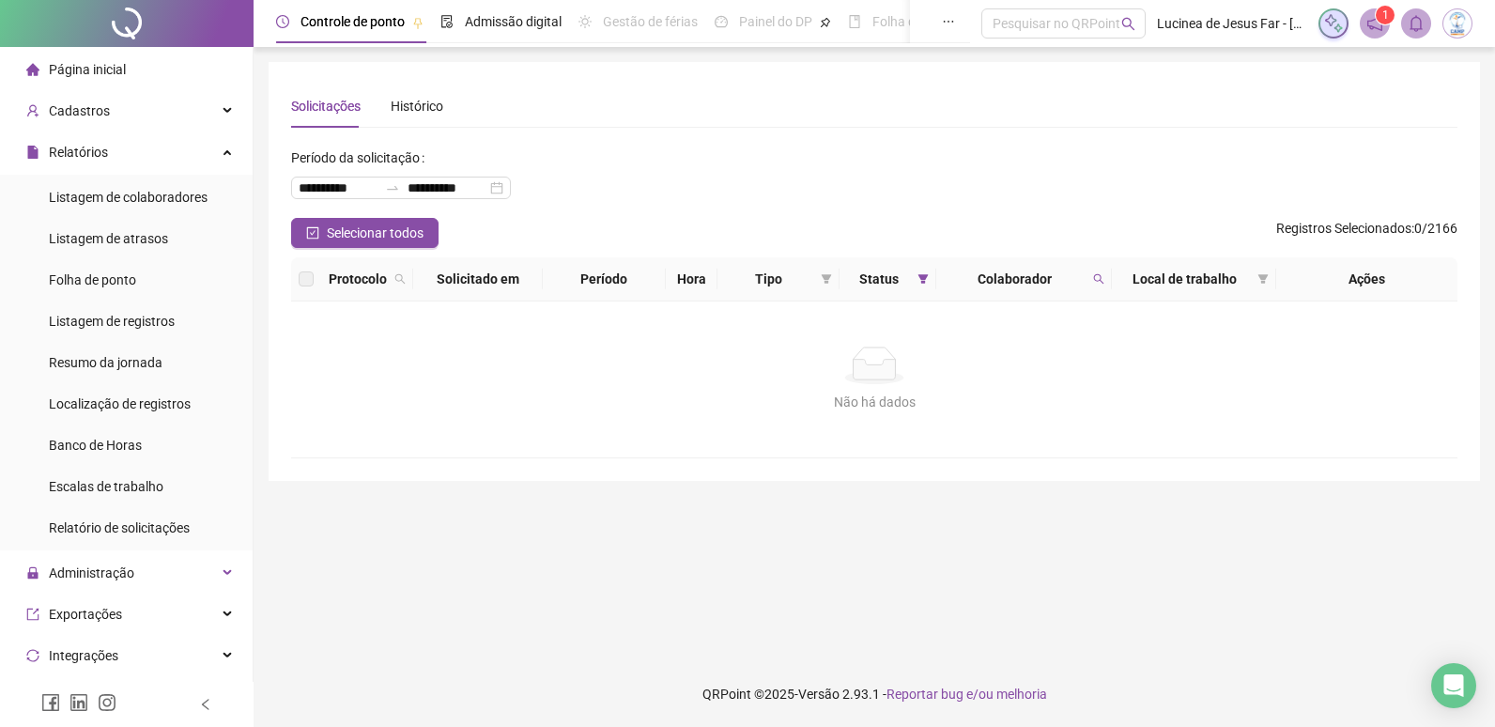
drag, startPoint x: 137, startPoint y: 281, endPoint x: 256, endPoint y: 234, distance: 128.2
click at [136, 282] on span "Folha de ponto" at bounding box center [92, 279] width 87 height 15
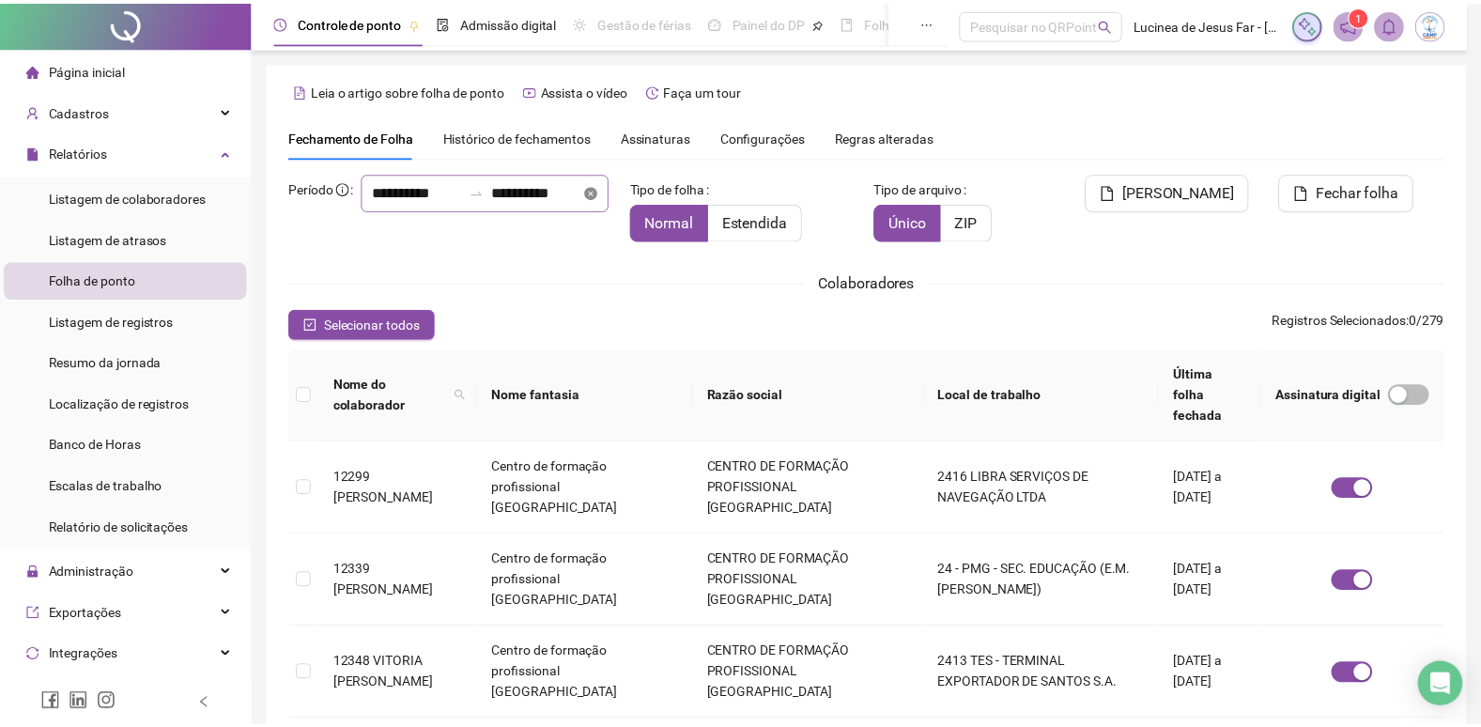
scroll to position [22, 0]
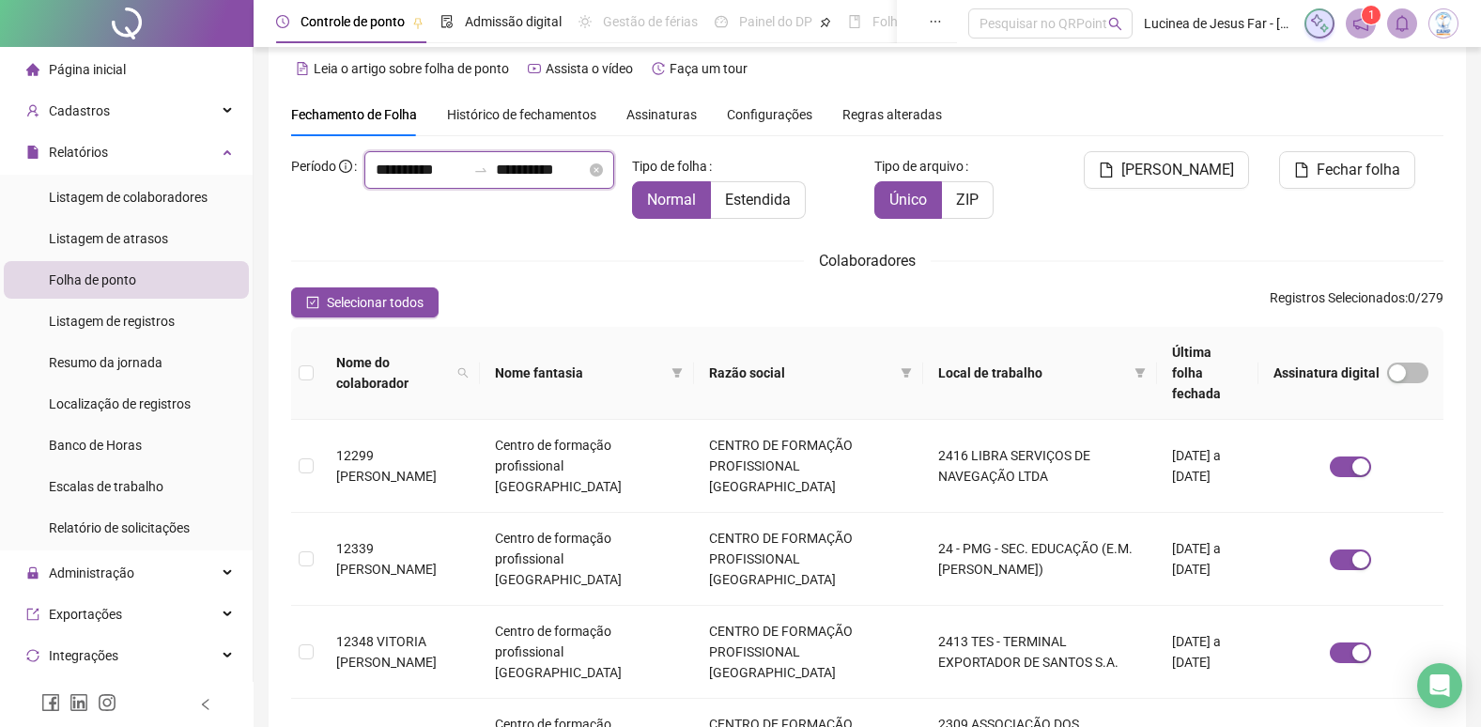
click at [496, 181] on input "**********" at bounding box center [541, 170] width 90 height 23
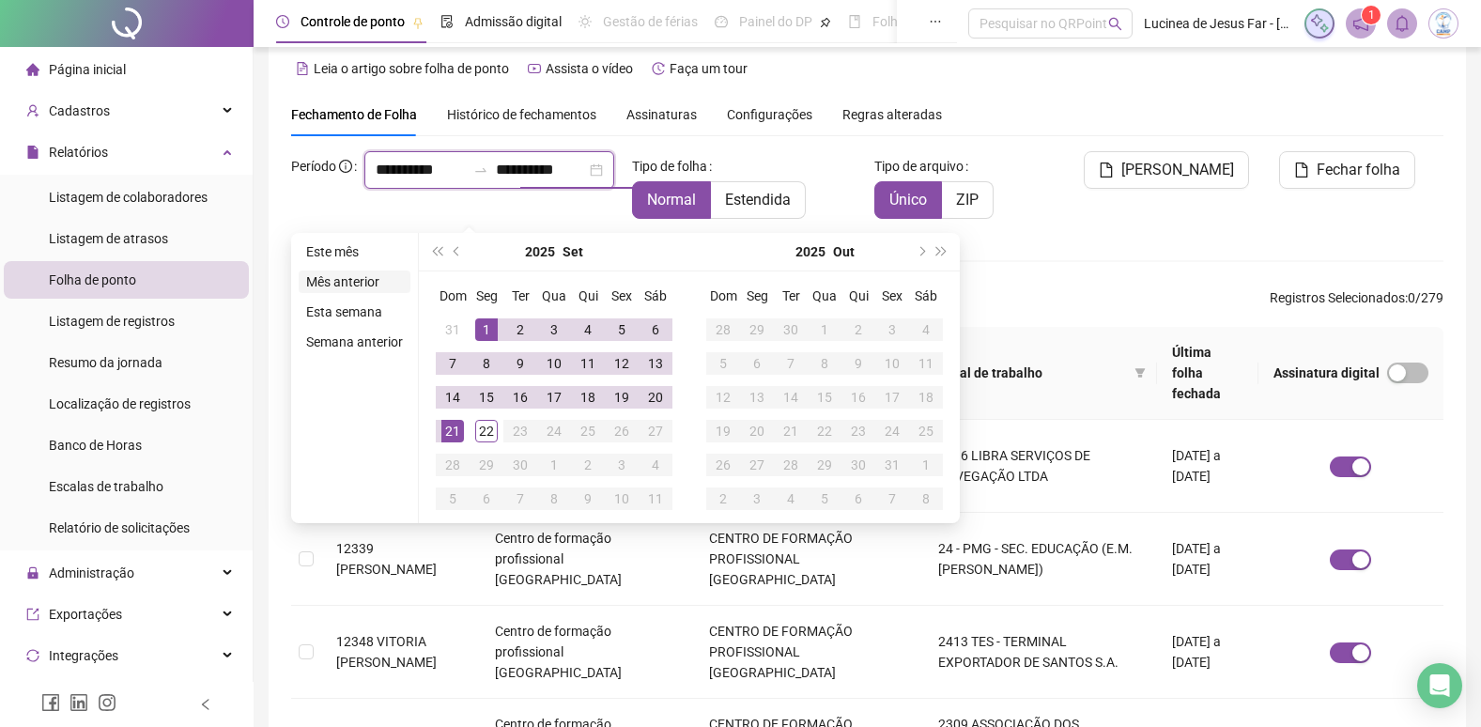
type input "**********"
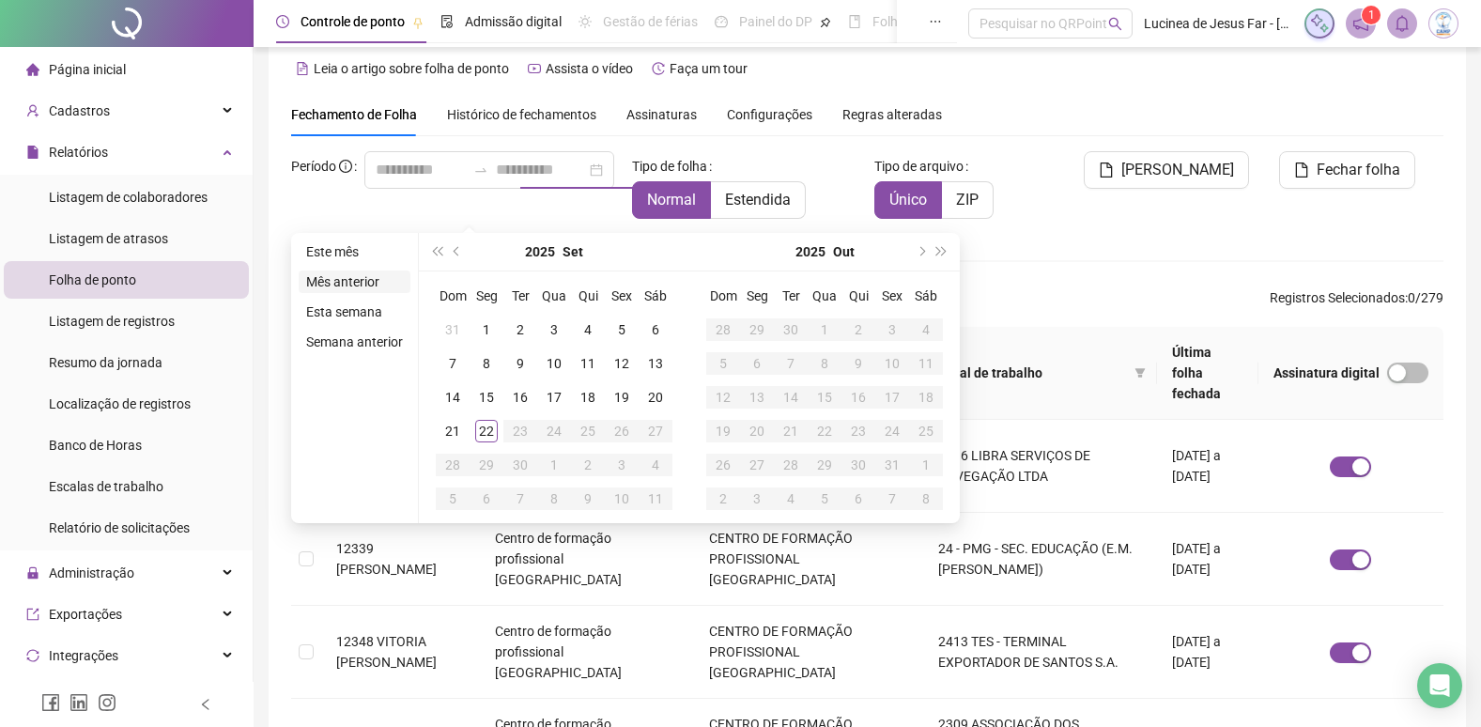
click at [344, 283] on li "Mês anterior" at bounding box center [355, 282] width 112 height 23
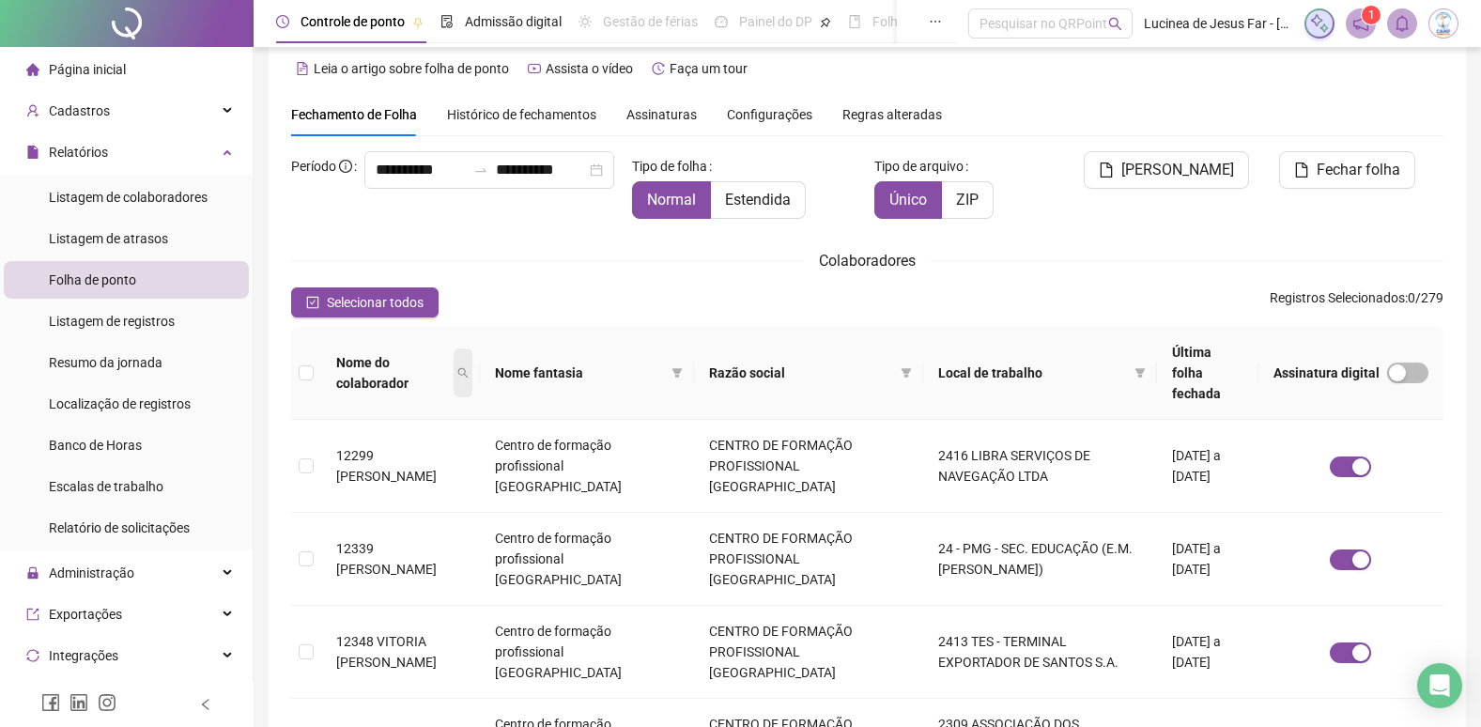
click at [472, 369] on span at bounding box center [463, 372] width 19 height 49
type input "*****"
click at [398, 425] on span "Buscar" at bounding box center [392, 429] width 41 height 21
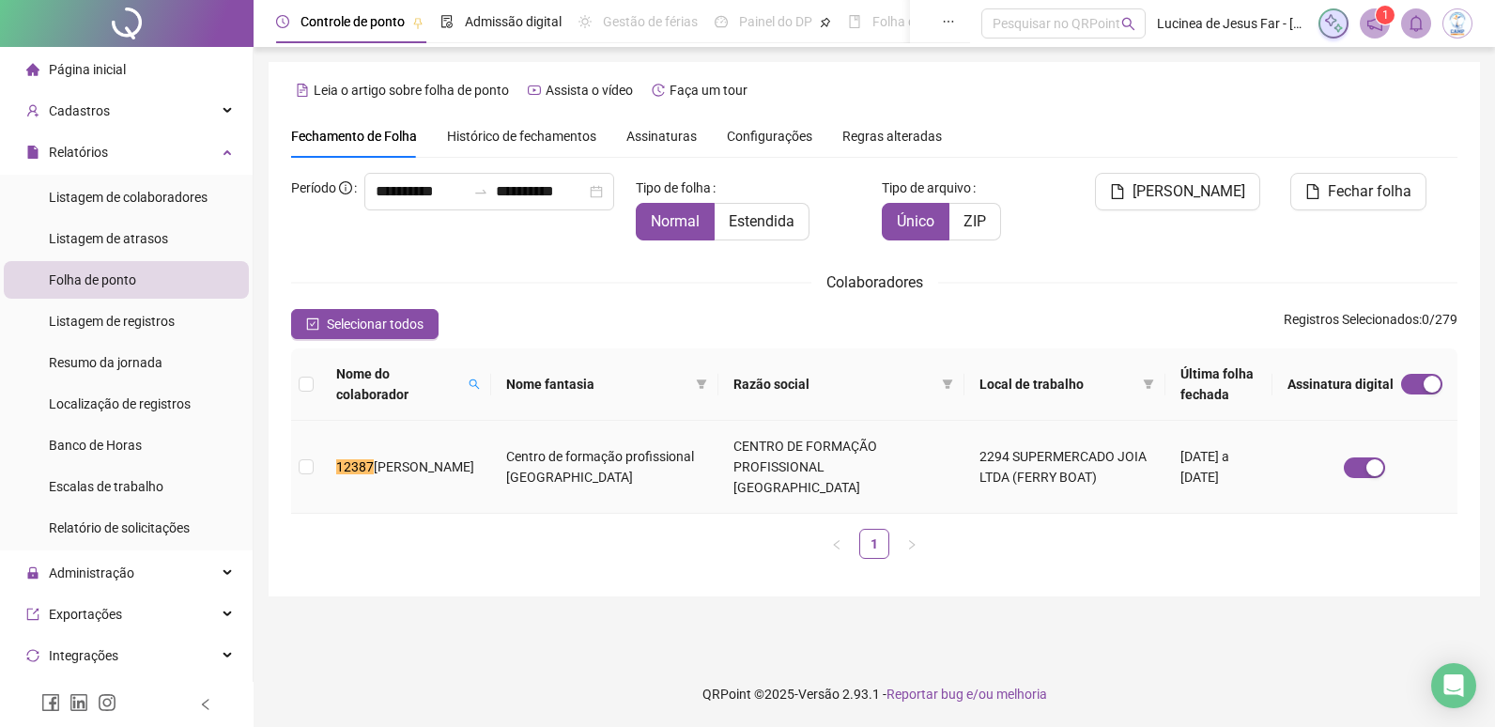
click at [423, 456] on td "12387 GABRIEL DIAS DOS SANTOS" at bounding box center [406, 467] width 170 height 93
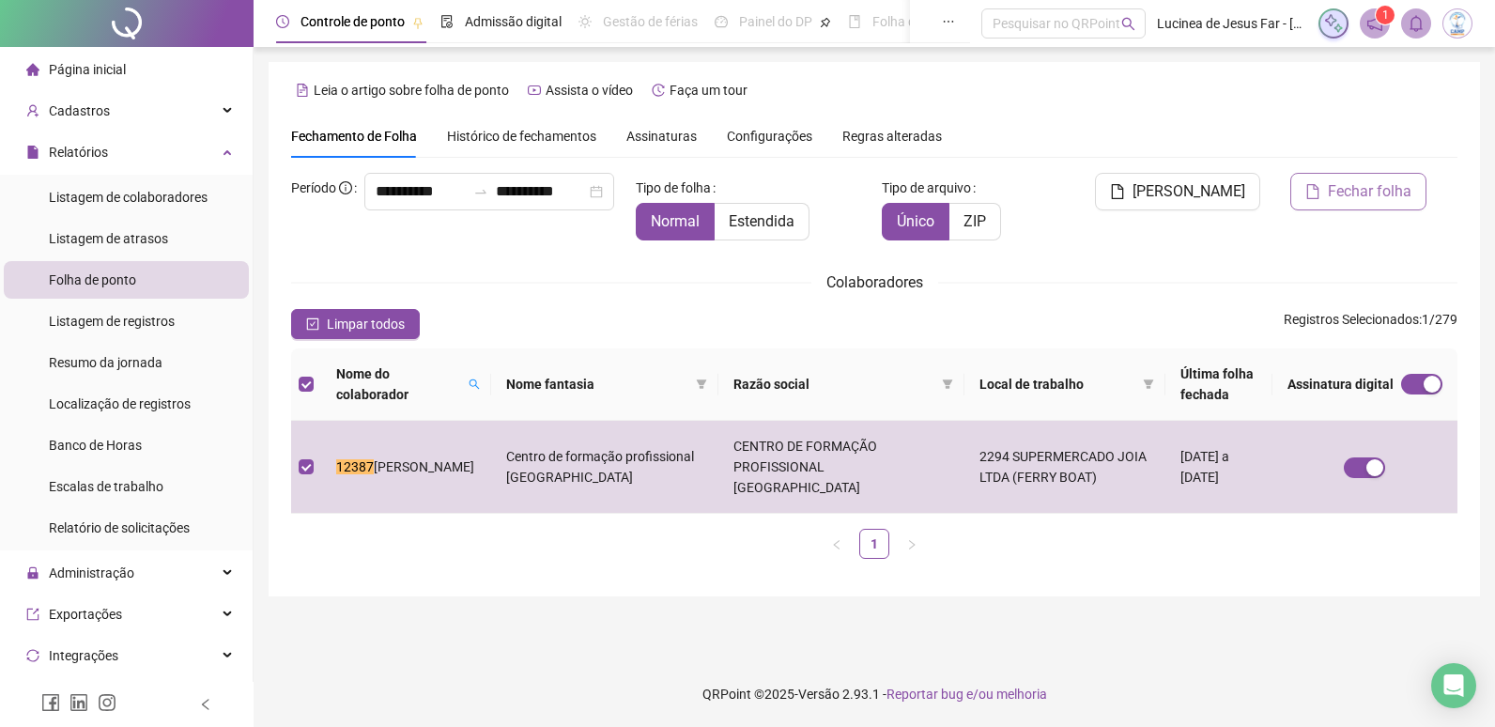
click at [1376, 188] on span "Fechar folha" at bounding box center [1370, 191] width 84 height 23
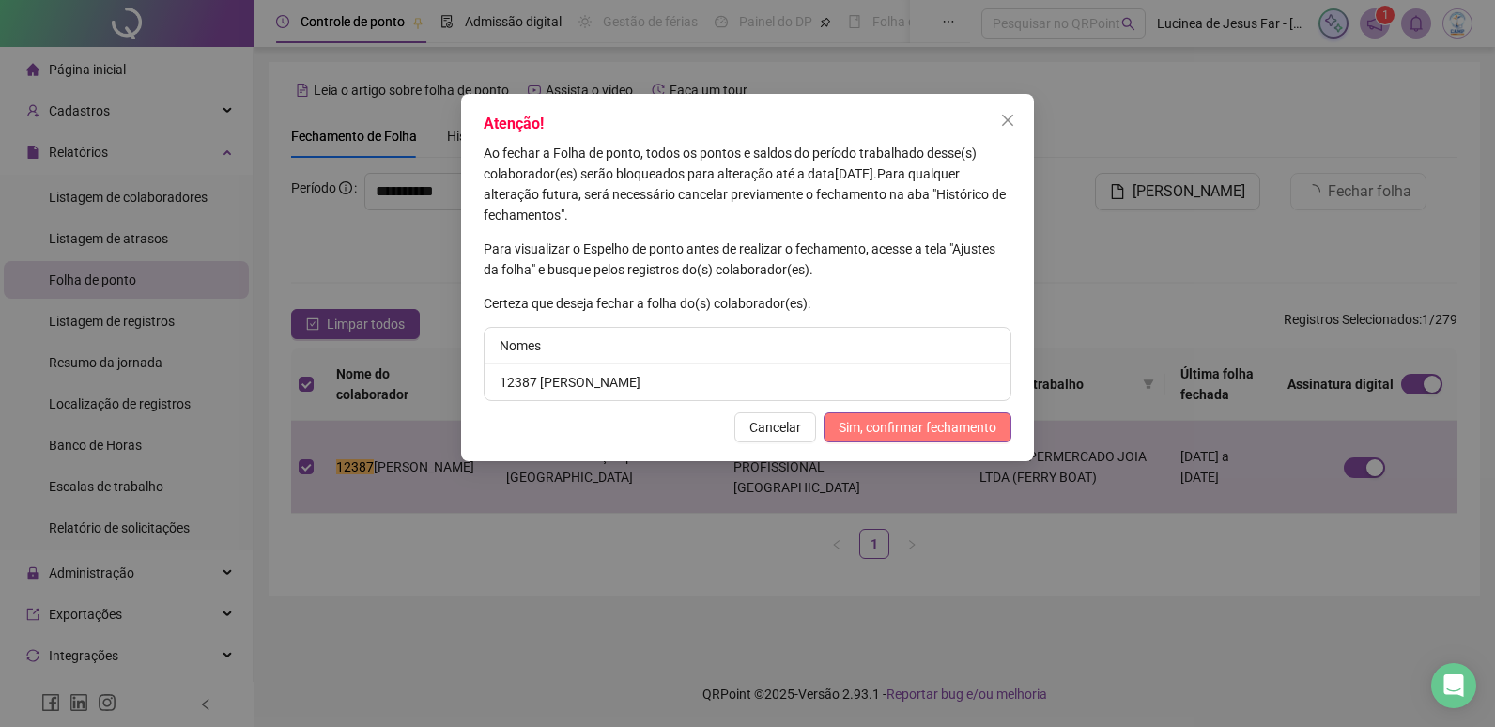
click at [883, 426] on span "Sim, confirmar fechamento" at bounding box center [918, 427] width 158 height 21
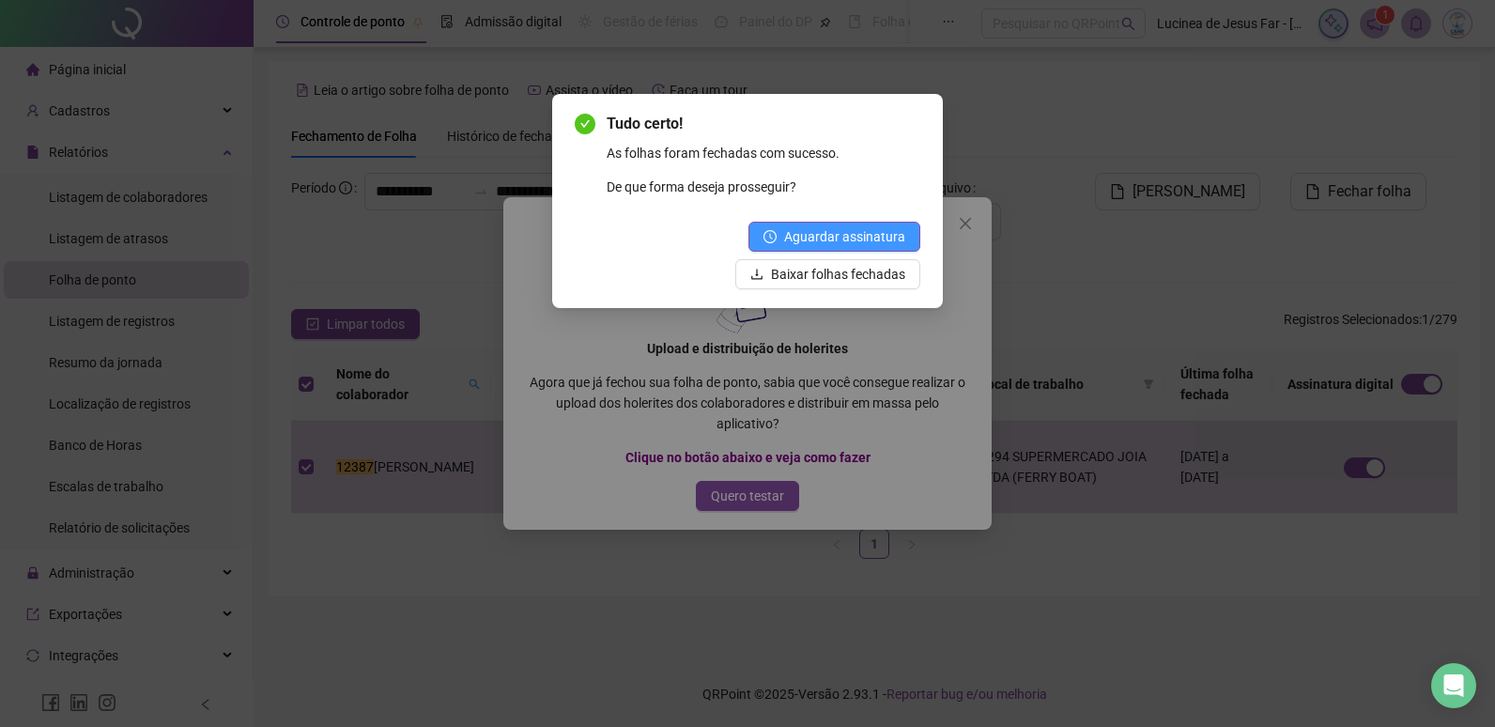
click at [844, 238] on span "Aguardar assinatura" at bounding box center [844, 236] width 121 height 21
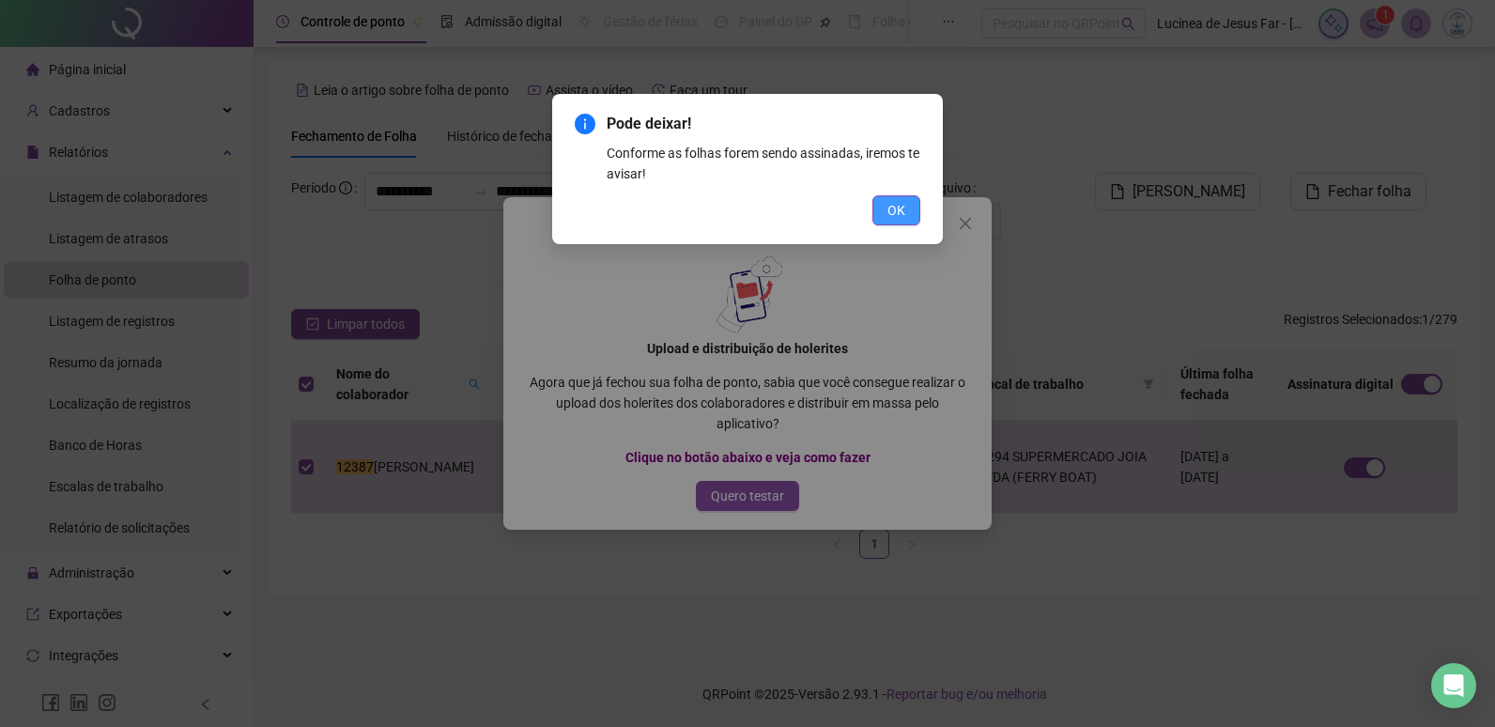
click at [892, 201] on span "OK" at bounding box center [897, 210] width 18 height 21
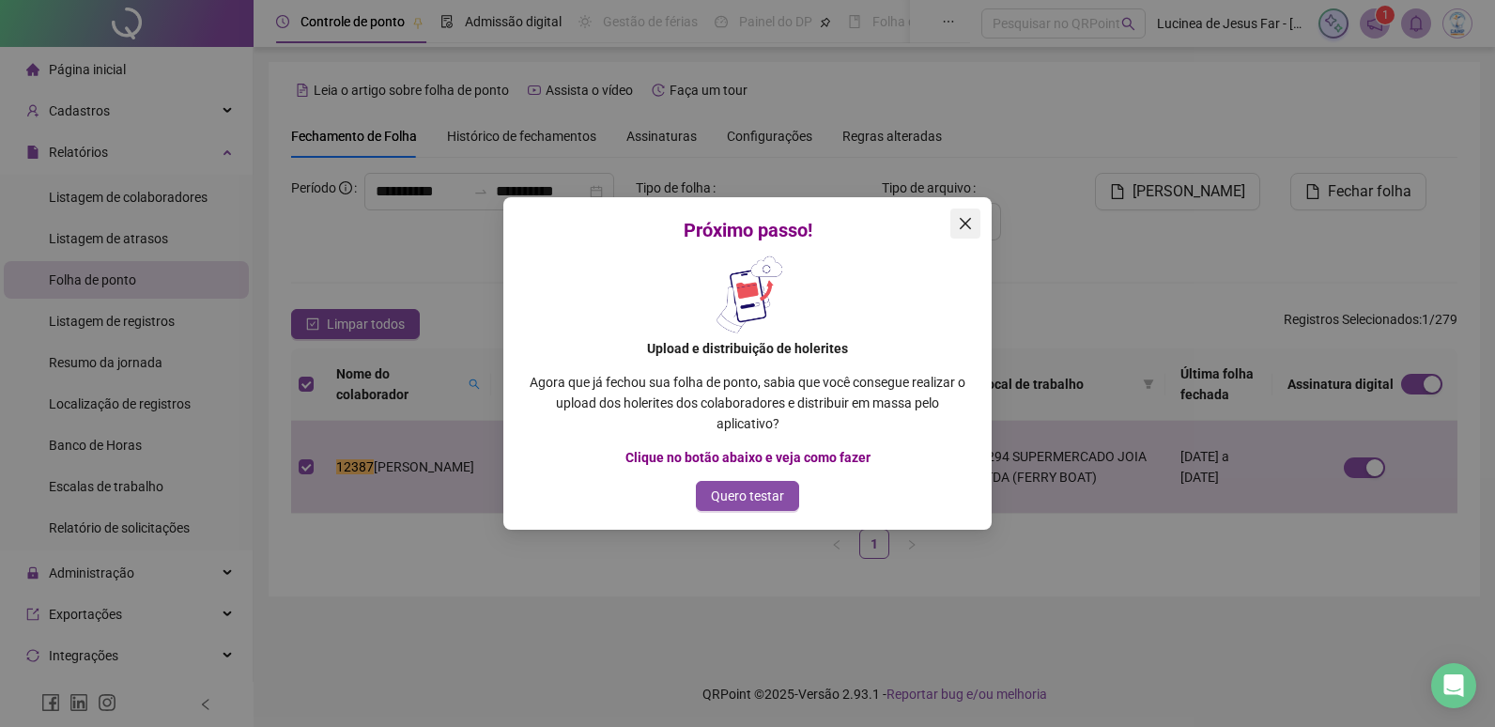
click at [967, 225] on icon "close" at bounding box center [965, 223] width 11 height 11
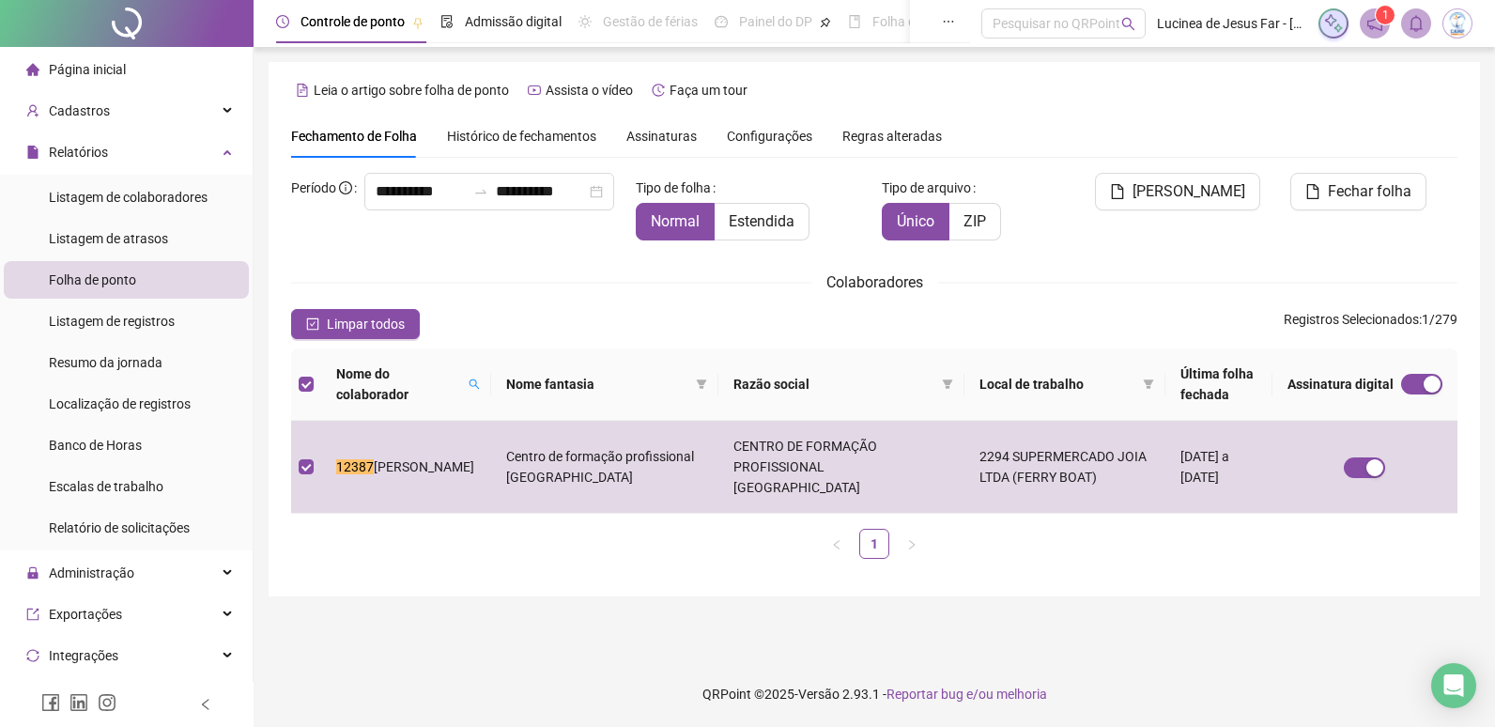
click at [652, 139] on span "Assinaturas" at bounding box center [662, 136] width 70 height 13
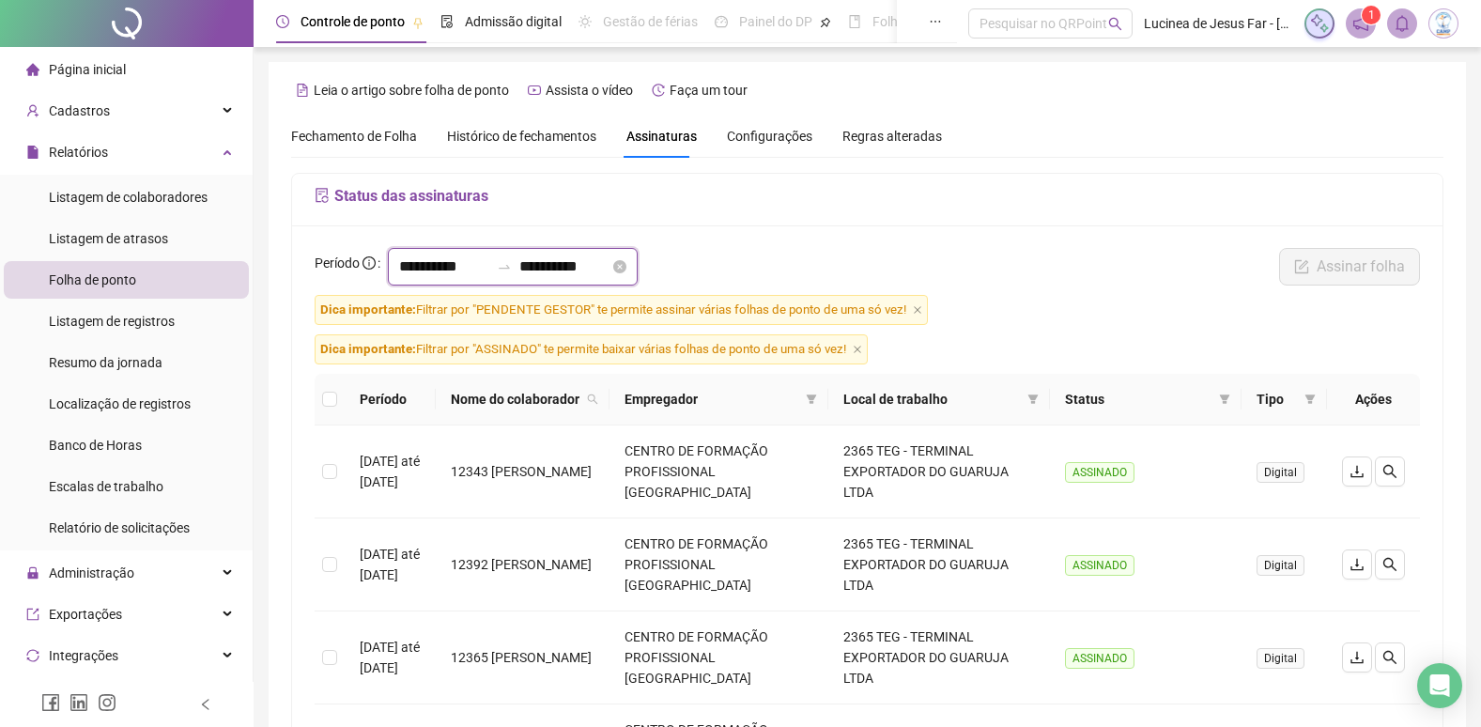
click at [574, 268] on input "**********" at bounding box center [564, 266] width 90 height 23
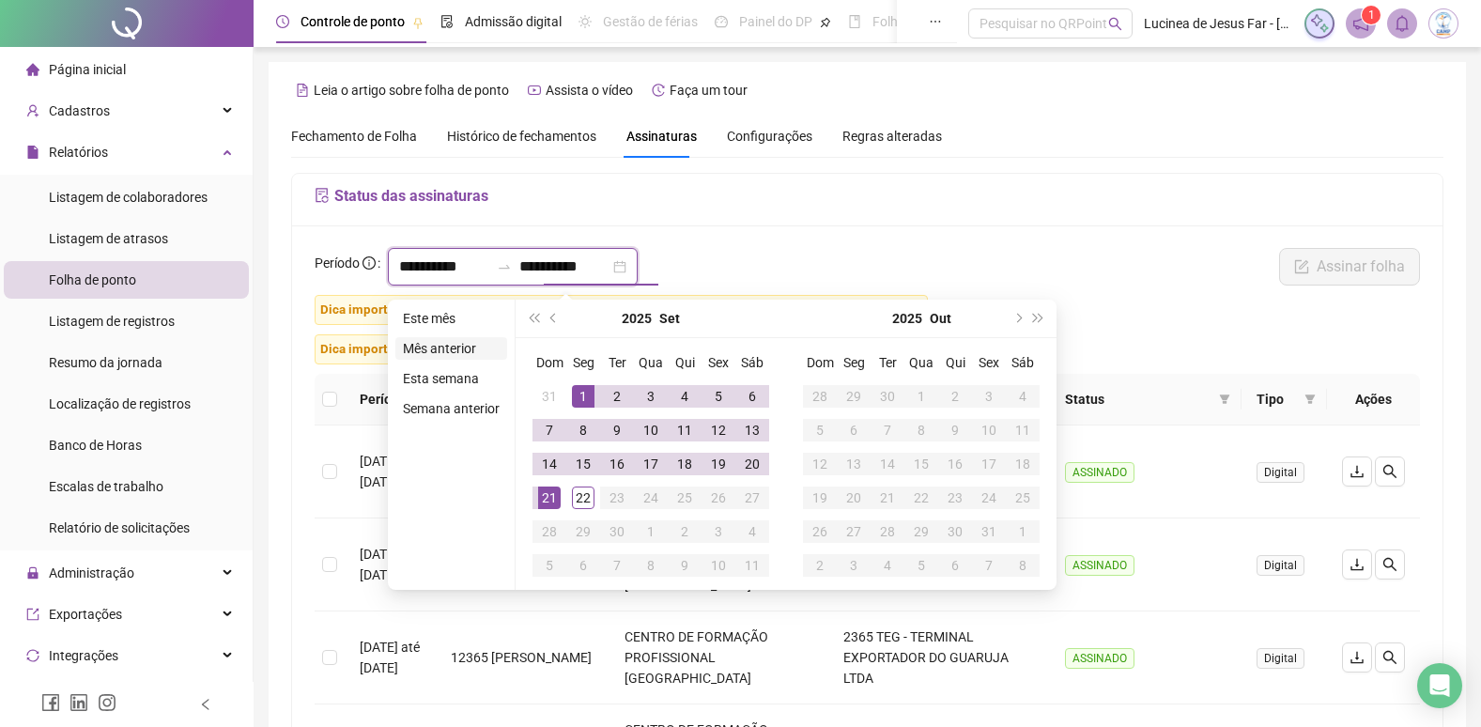
type input "**********"
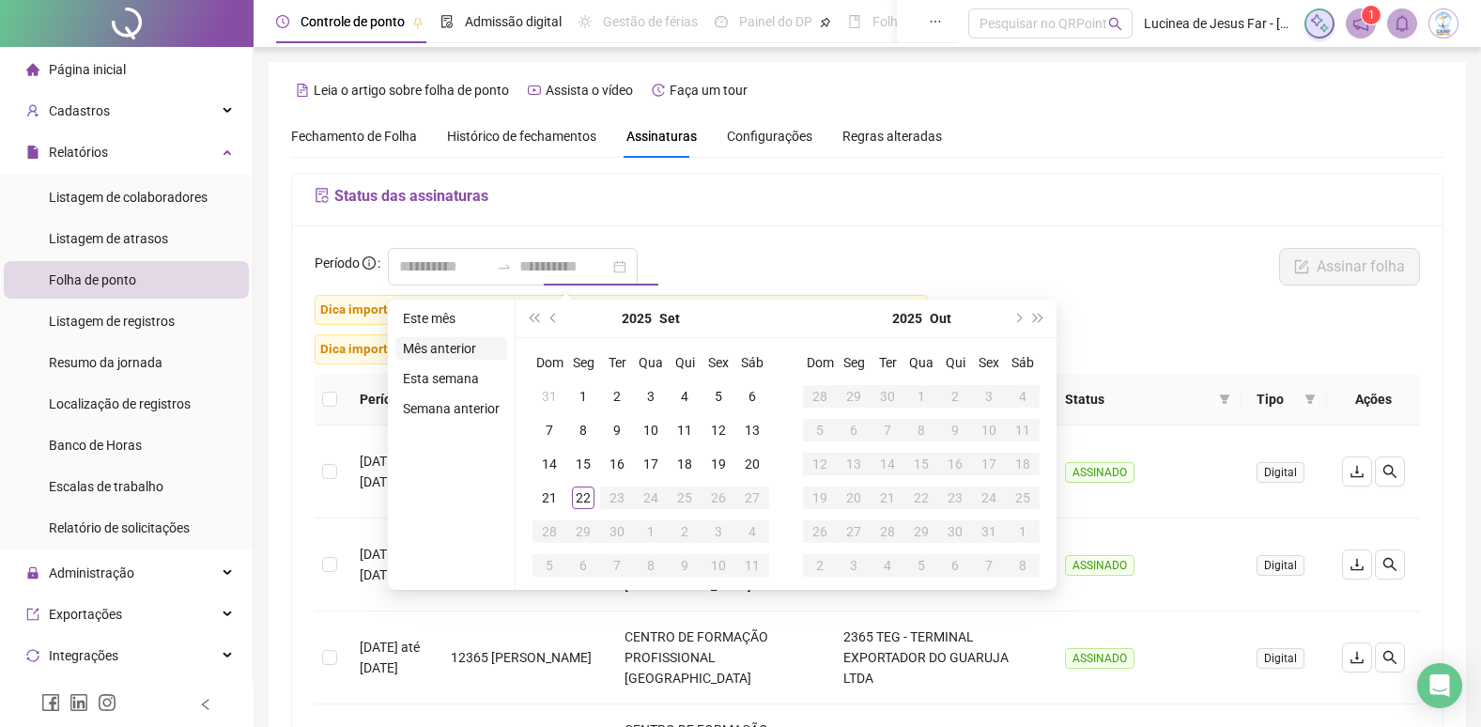
drag, startPoint x: 465, startPoint y: 355, endPoint x: 663, endPoint y: 337, distance: 199.0
click at [468, 355] on li "Mês anterior" at bounding box center [451, 348] width 112 height 23
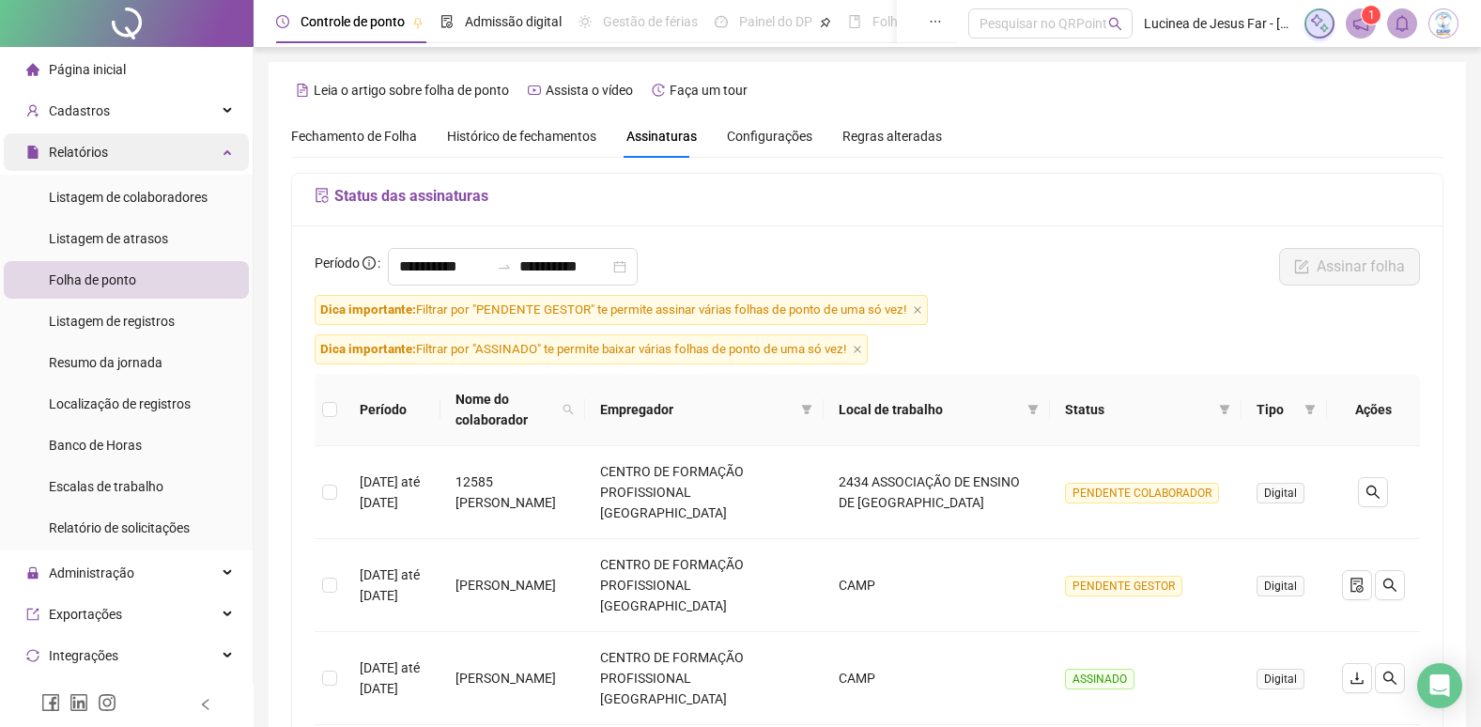
click at [224, 150] on div "Relatórios" at bounding box center [126, 152] width 245 height 38
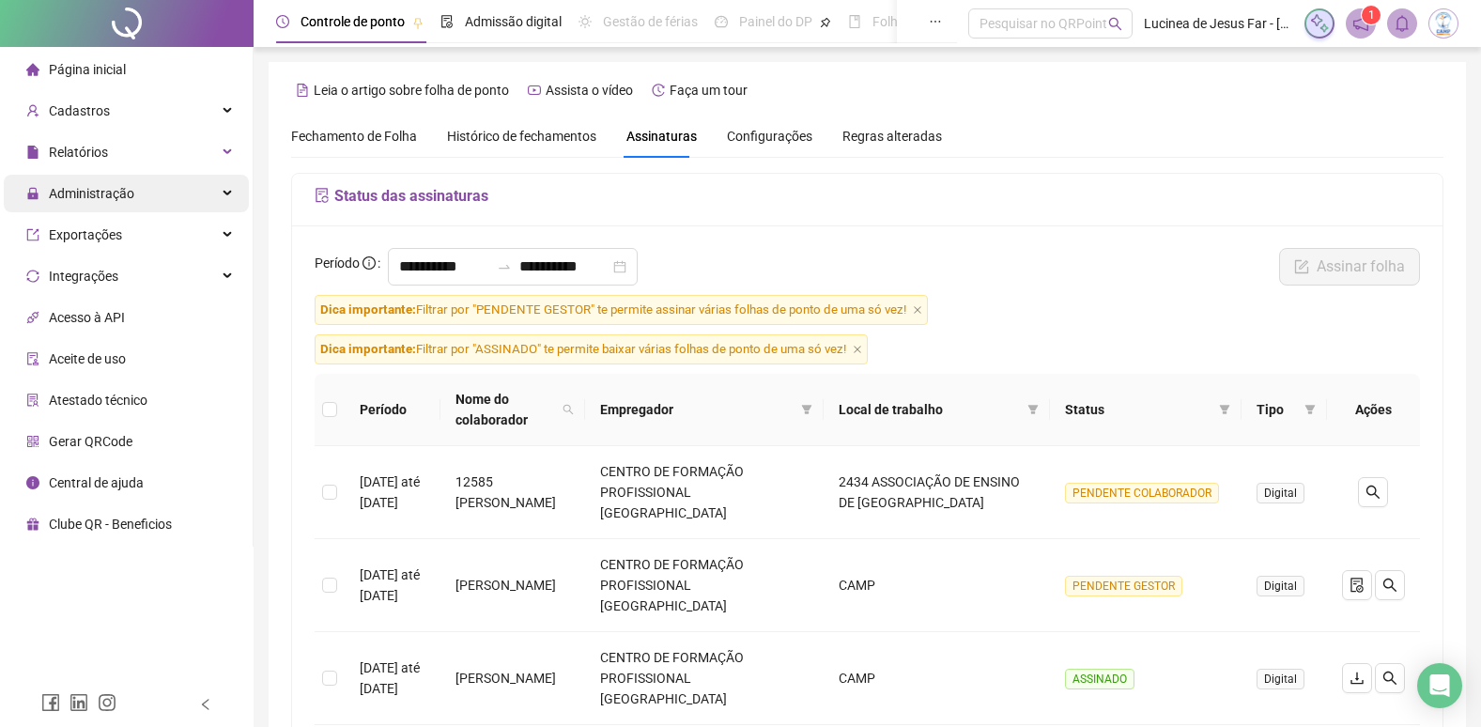
click at [227, 193] on icon at bounding box center [228, 193] width 9 height 0
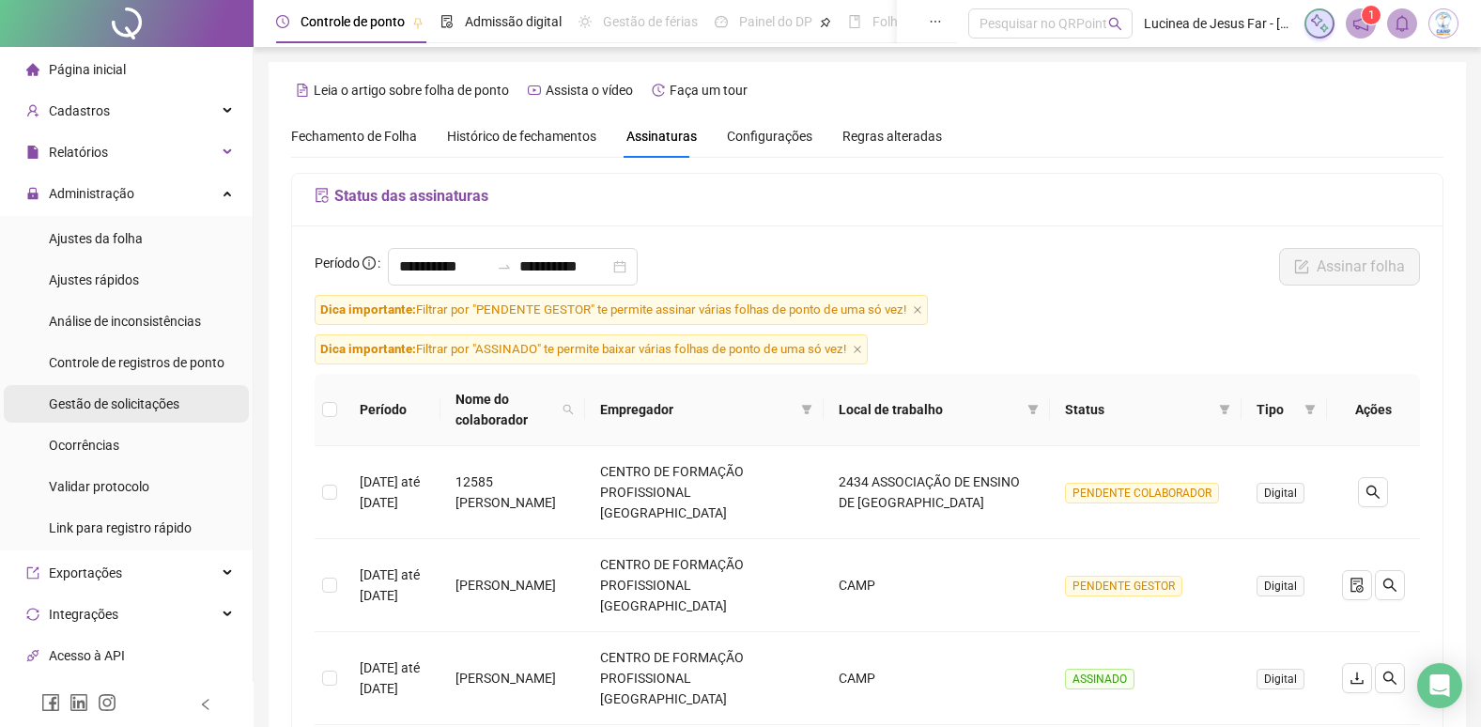
click at [139, 407] on span "Gestão de solicitações" at bounding box center [114, 403] width 131 height 15
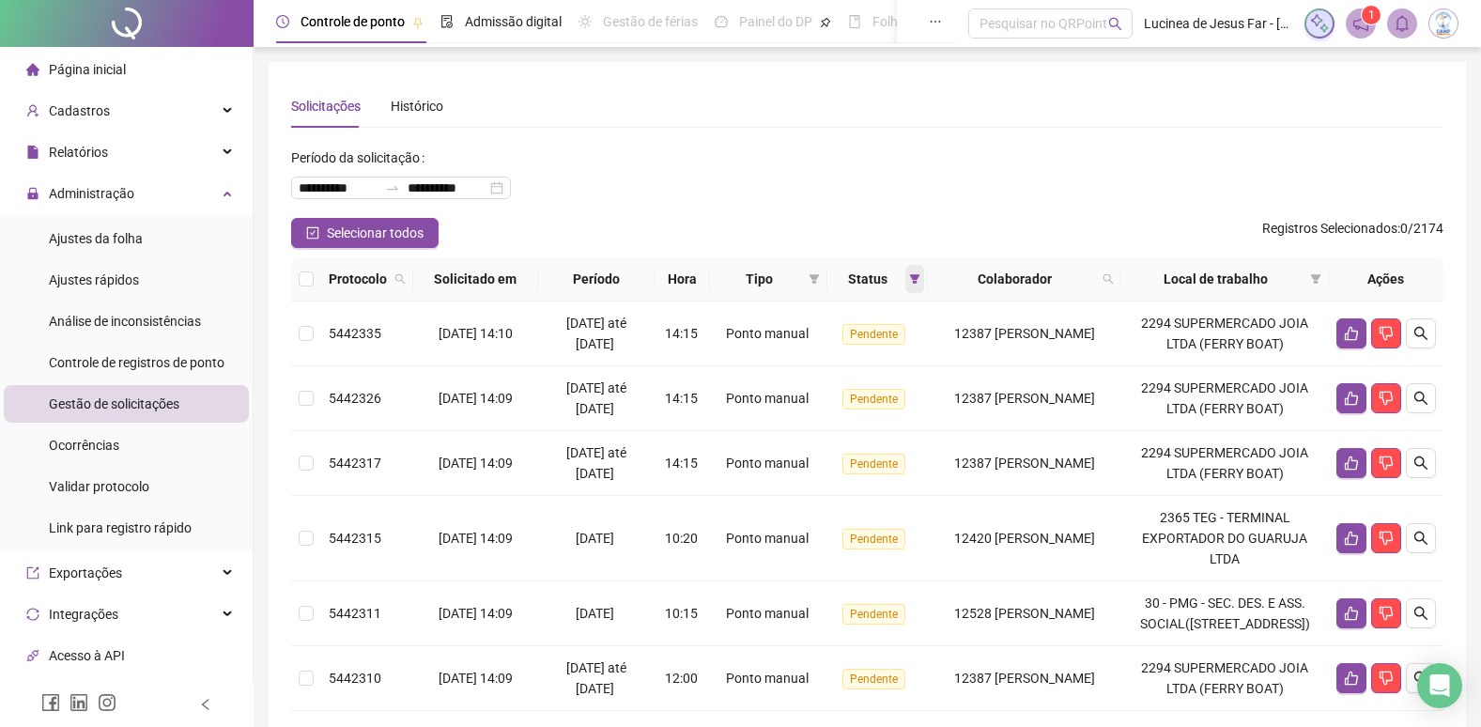
click at [918, 281] on icon "filter" at bounding box center [914, 278] width 10 height 9
click at [1114, 274] on icon "search" at bounding box center [1108, 278] width 11 height 11
type input "*****"
click at [1030, 348] on span "Buscar" at bounding box center [1024, 353] width 41 height 21
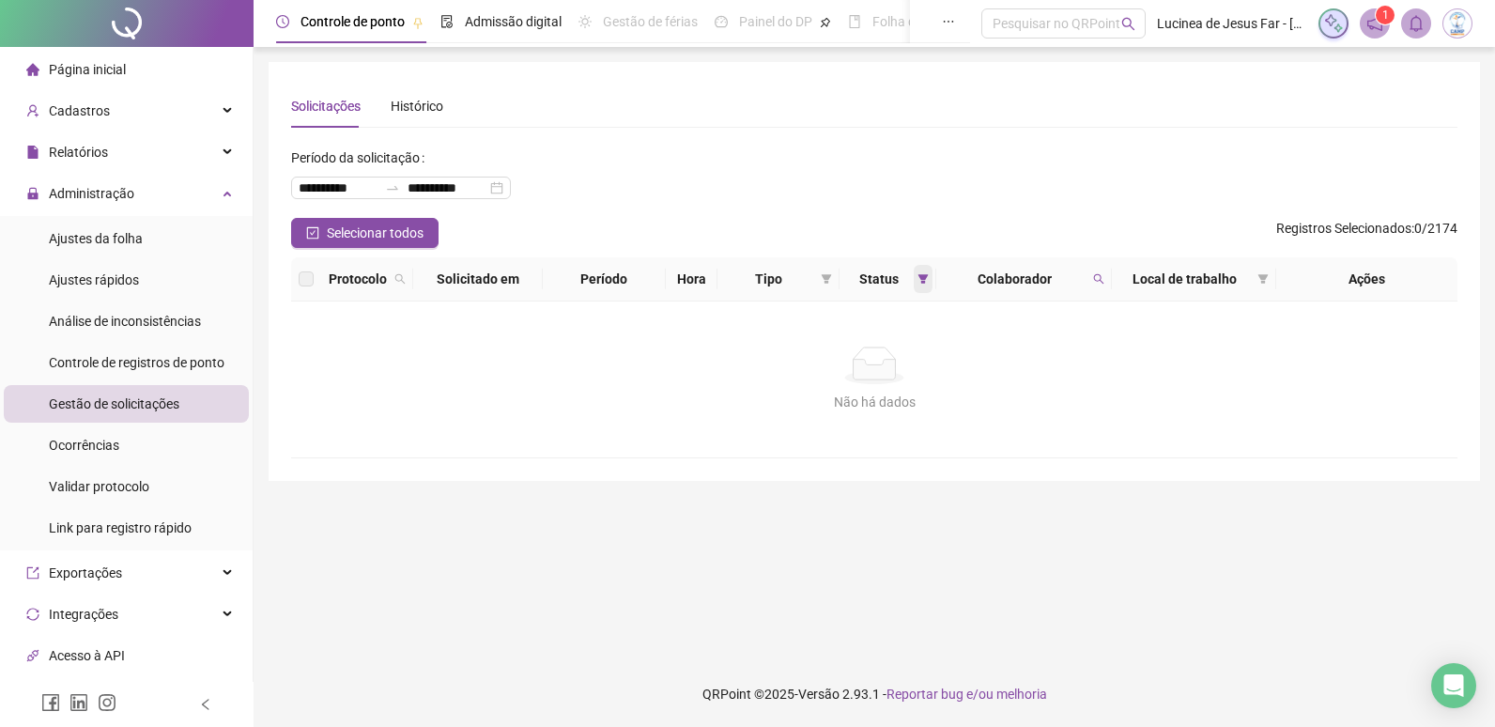
click at [923, 275] on icon "filter" at bounding box center [924, 278] width 10 height 9
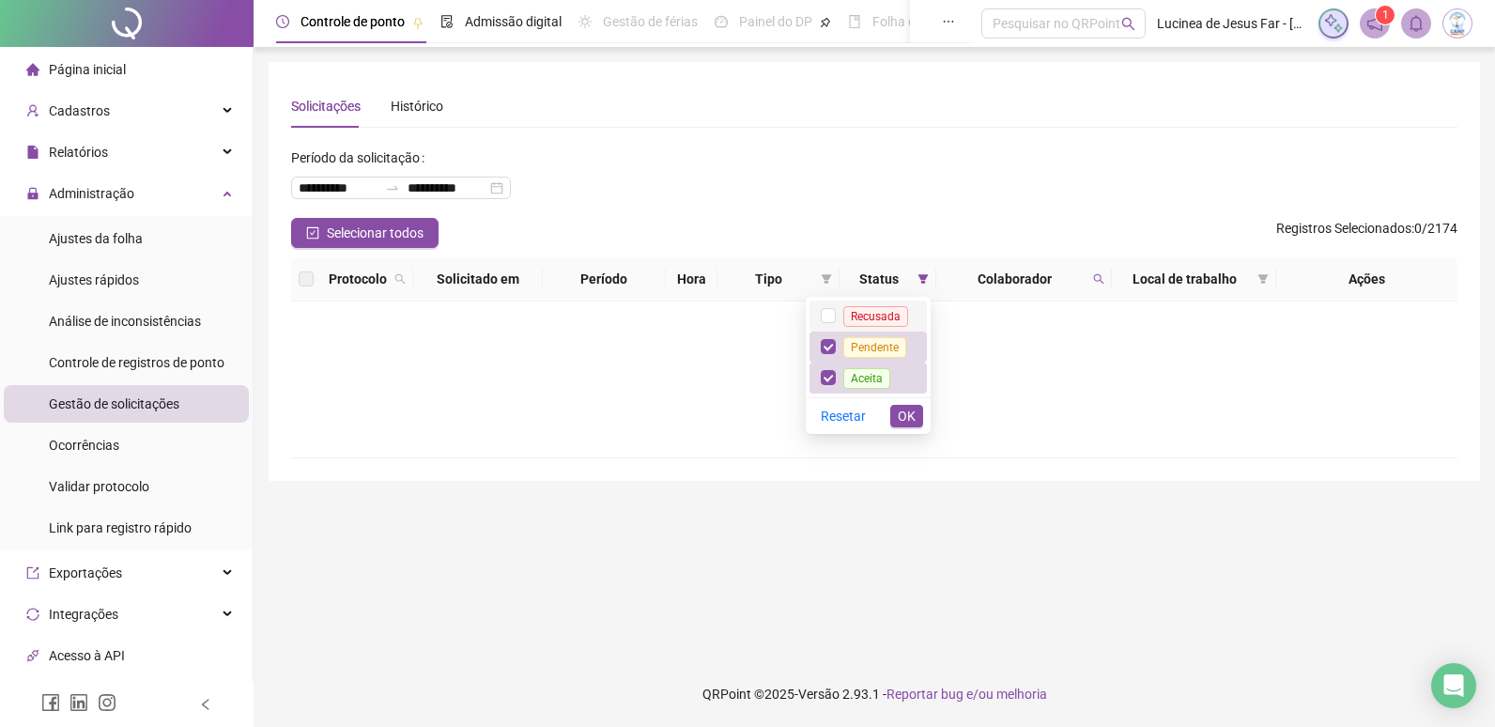
click at [849, 318] on span "Recusada" at bounding box center [876, 316] width 65 height 21
click at [907, 413] on span "OK" at bounding box center [907, 416] width 18 height 21
